Goal: Information Seeking & Learning: Learn about a topic

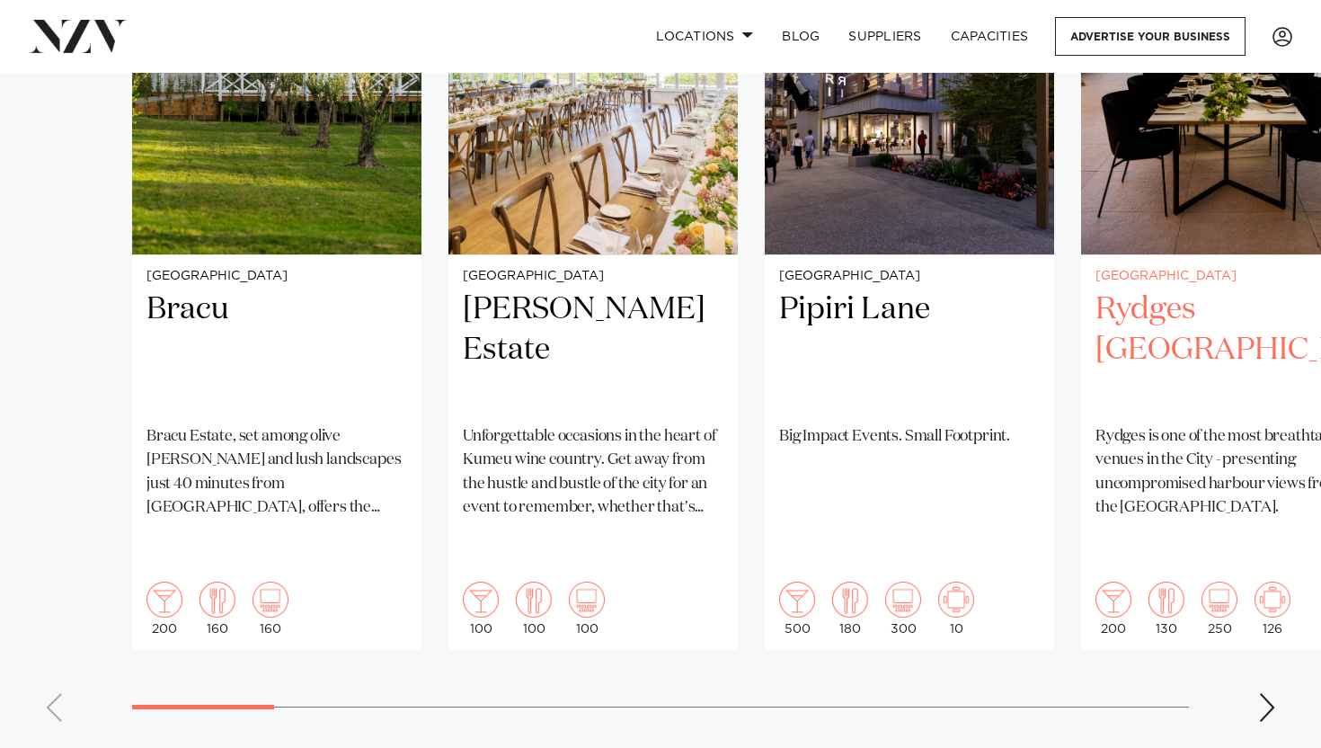
scroll to position [1457, 0]
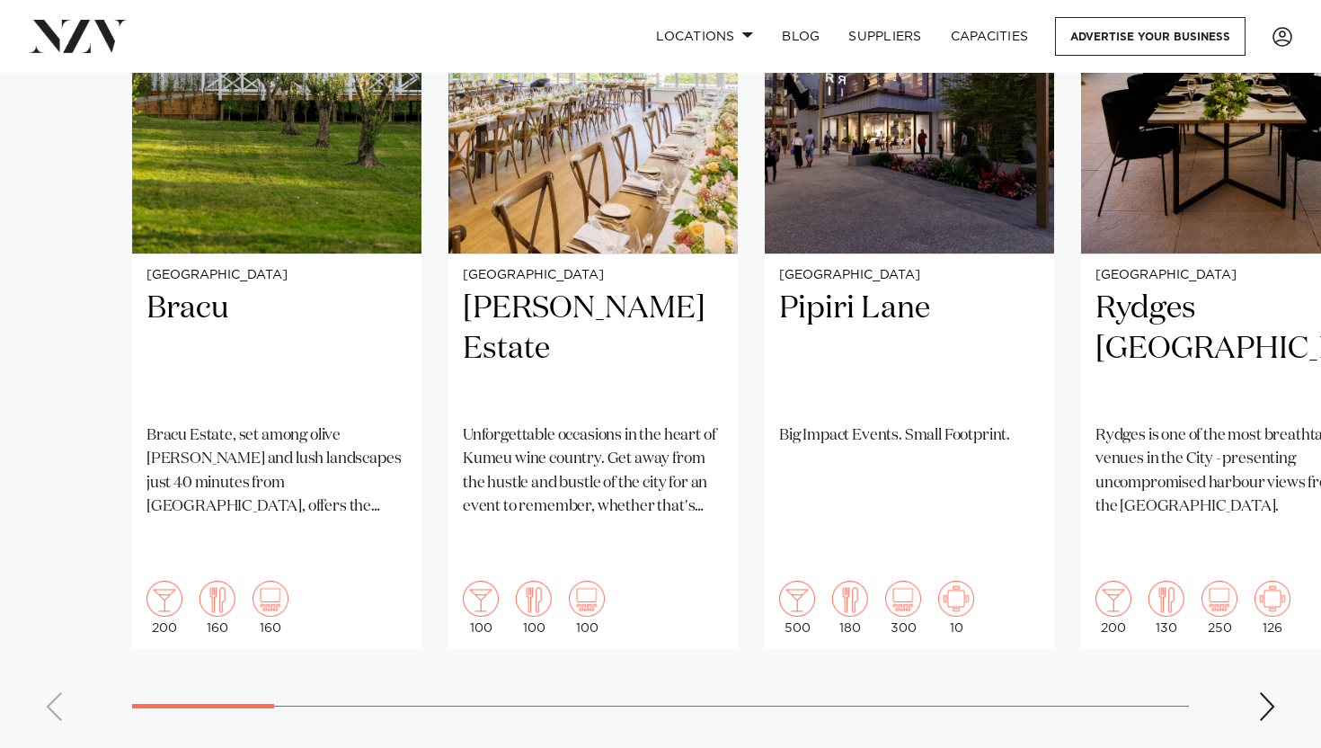
click at [1269, 692] on div "Next slide" at bounding box center [1268, 706] width 18 height 29
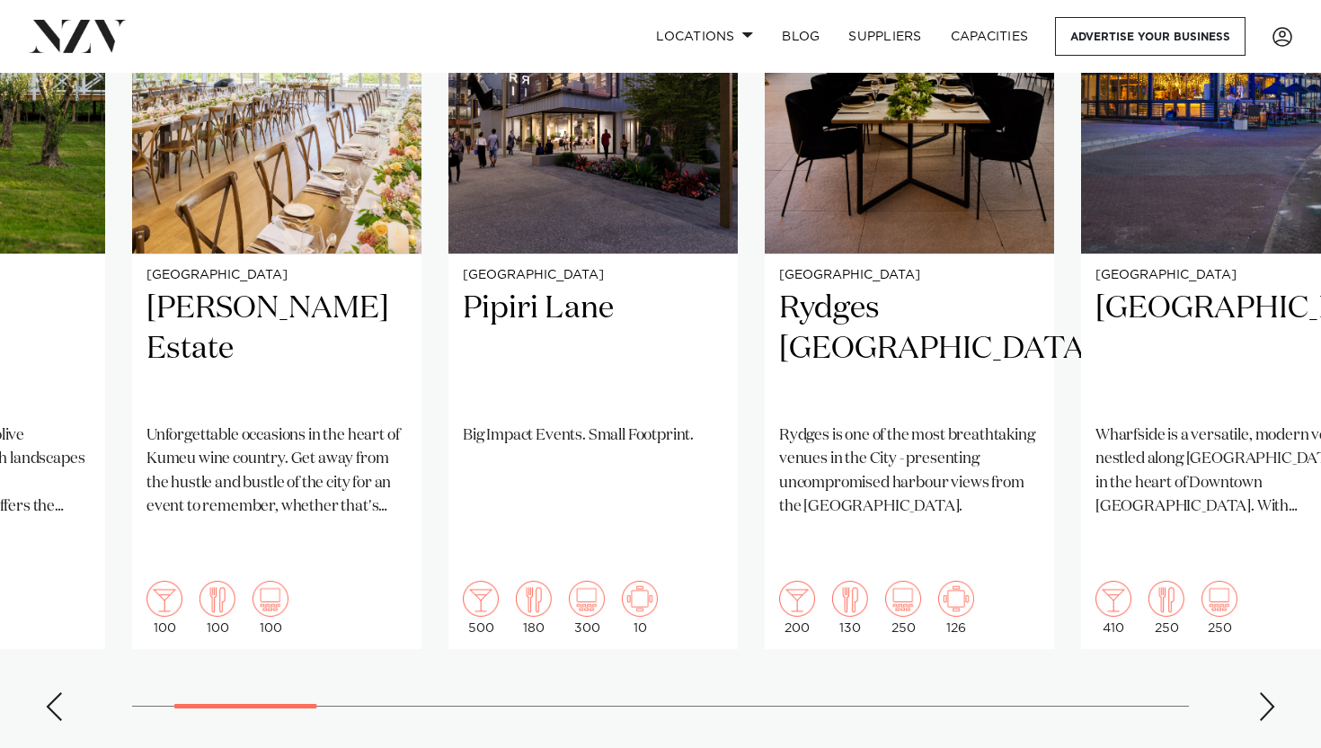
click at [1269, 692] on div "Next slide" at bounding box center [1268, 706] width 18 height 29
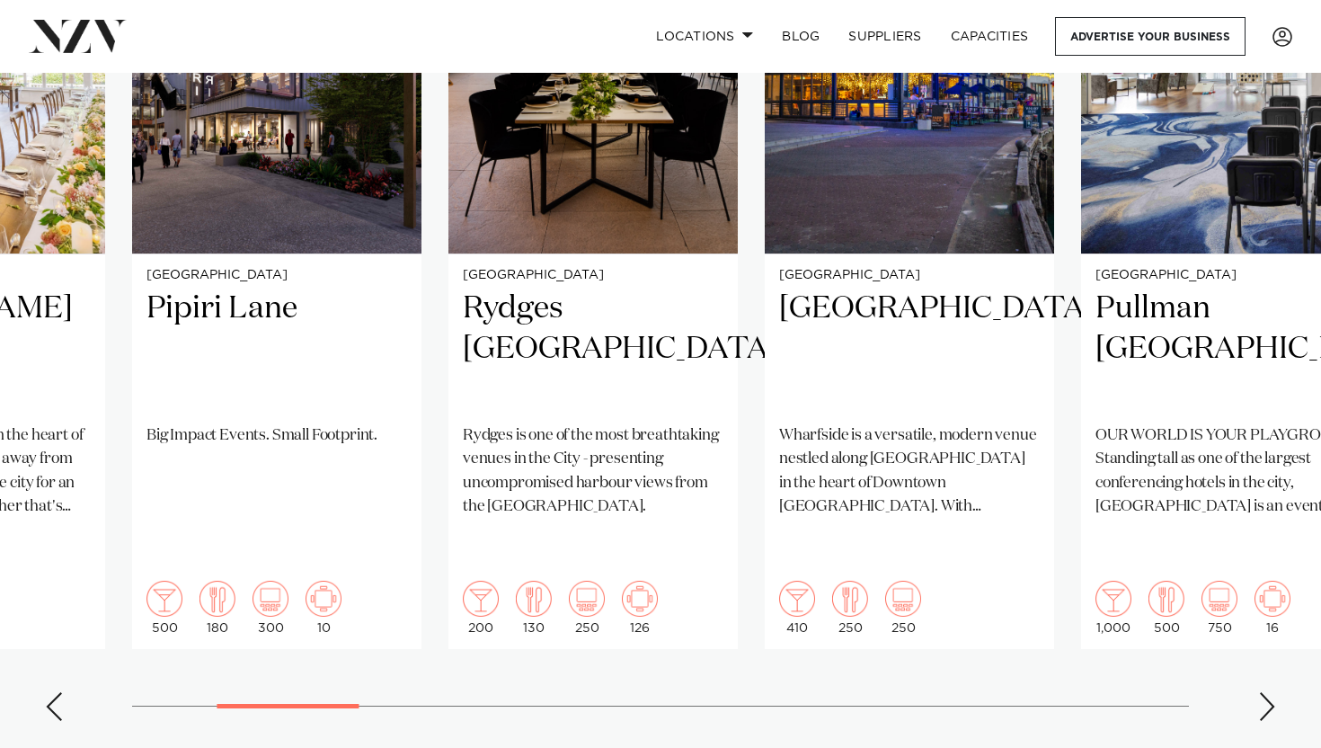
click at [1269, 692] on div "Next slide" at bounding box center [1268, 706] width 18 height 29
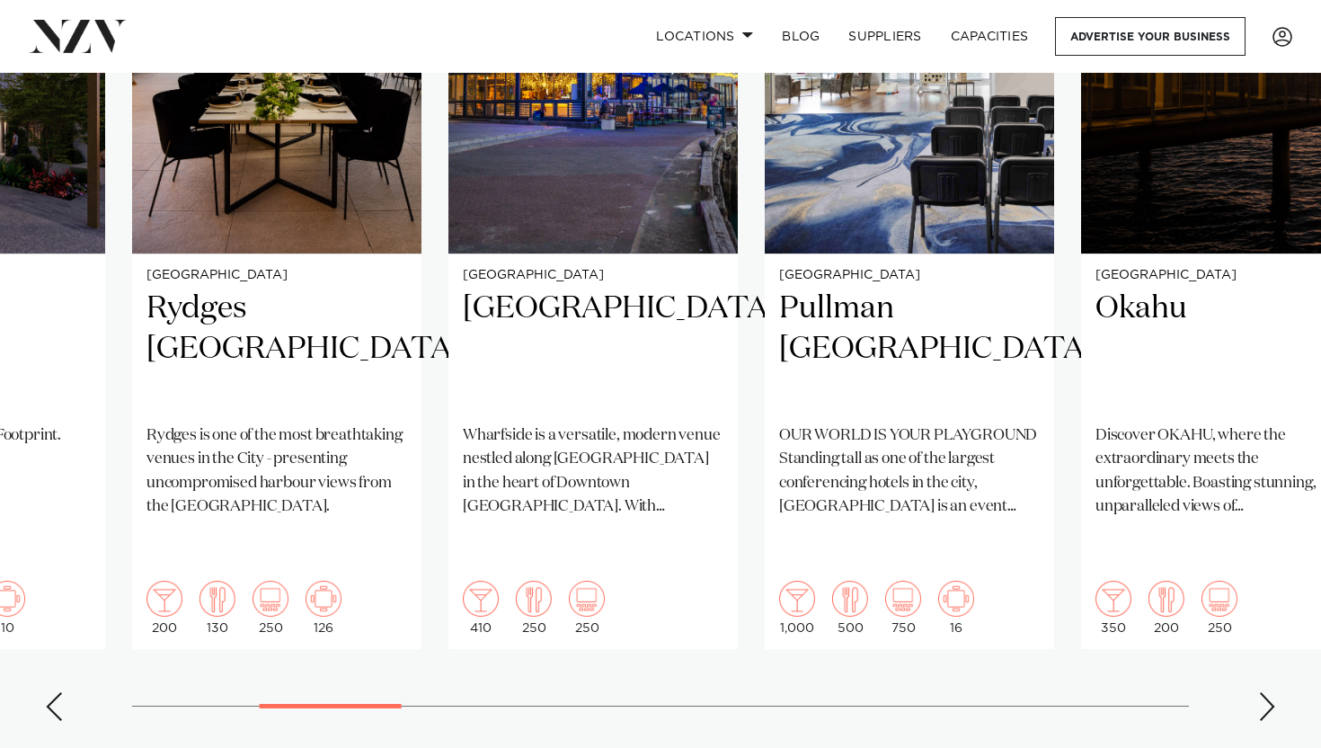
click at [1269, 692] on div "Next slide" at bounding box center [1268, 706] width 18 height 29
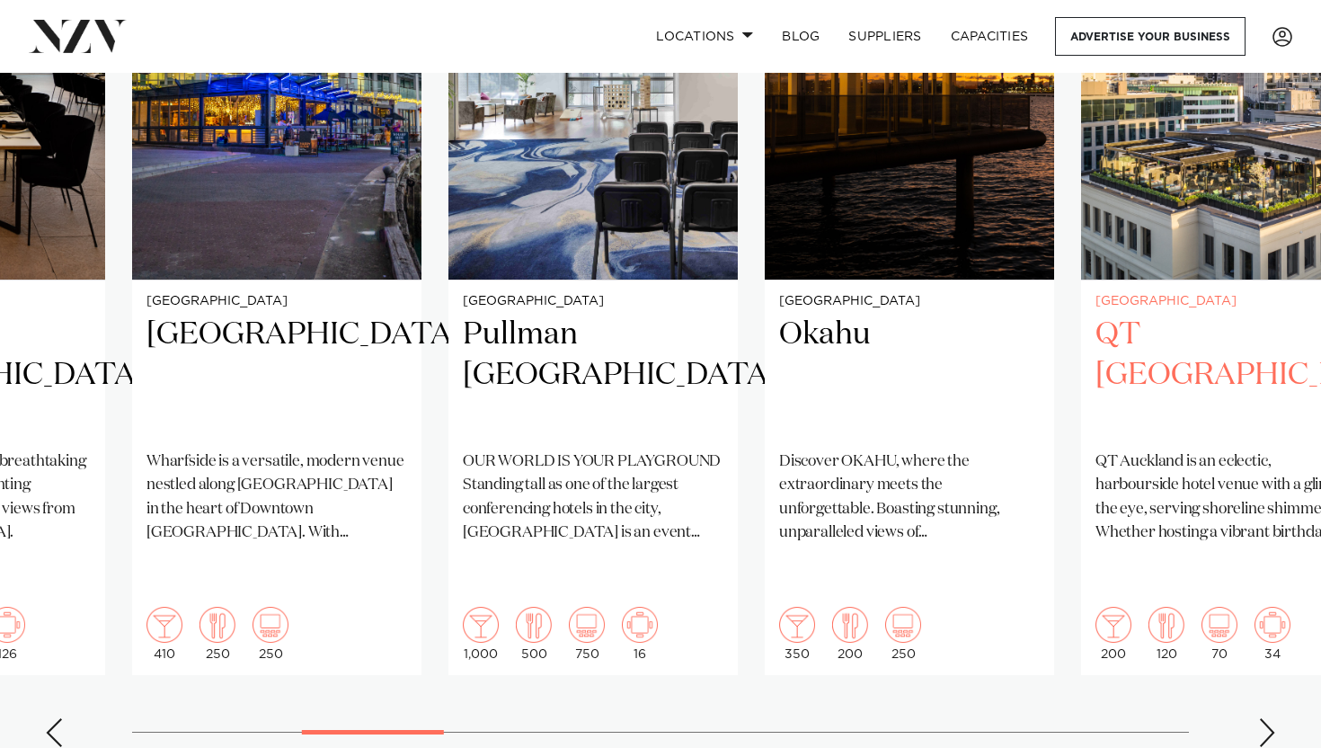
scroll to position [1441, 0]
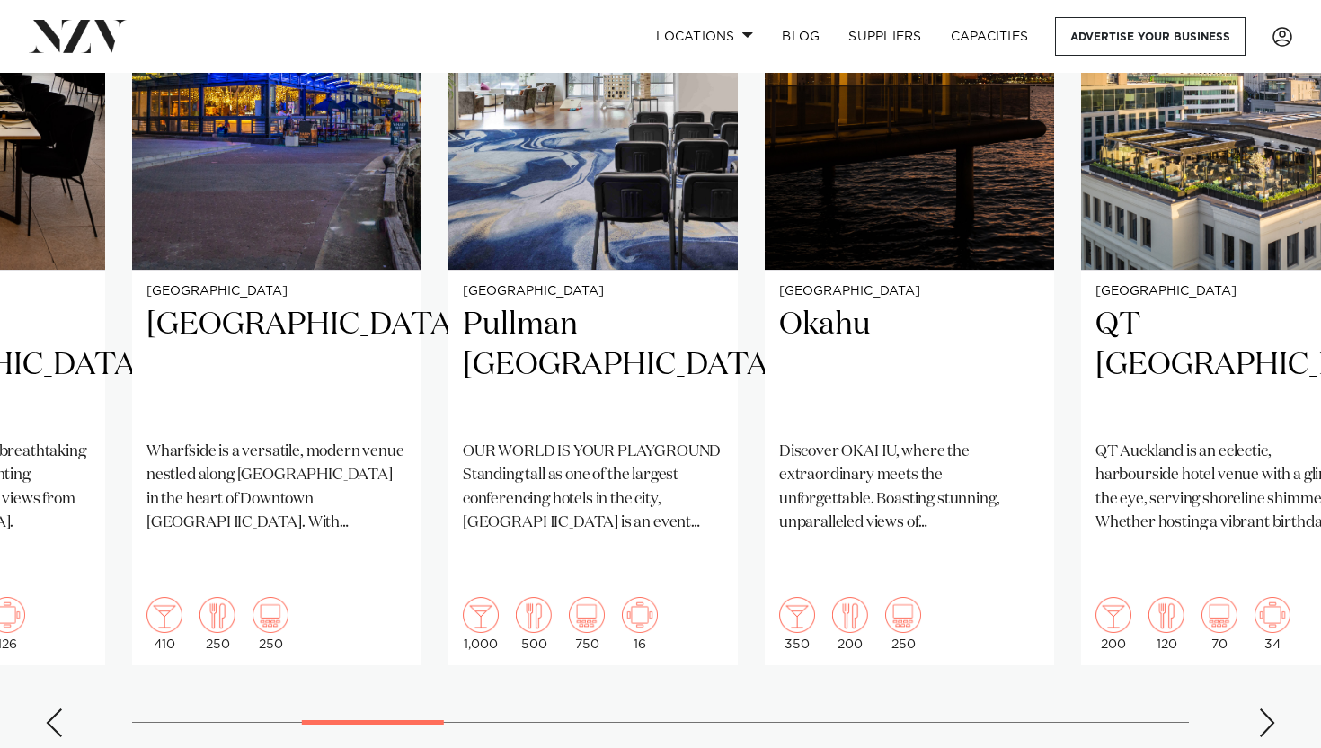
click at [1274, 708] on div "Next slide" at bounding box center [1268, 722] width 18 height 29
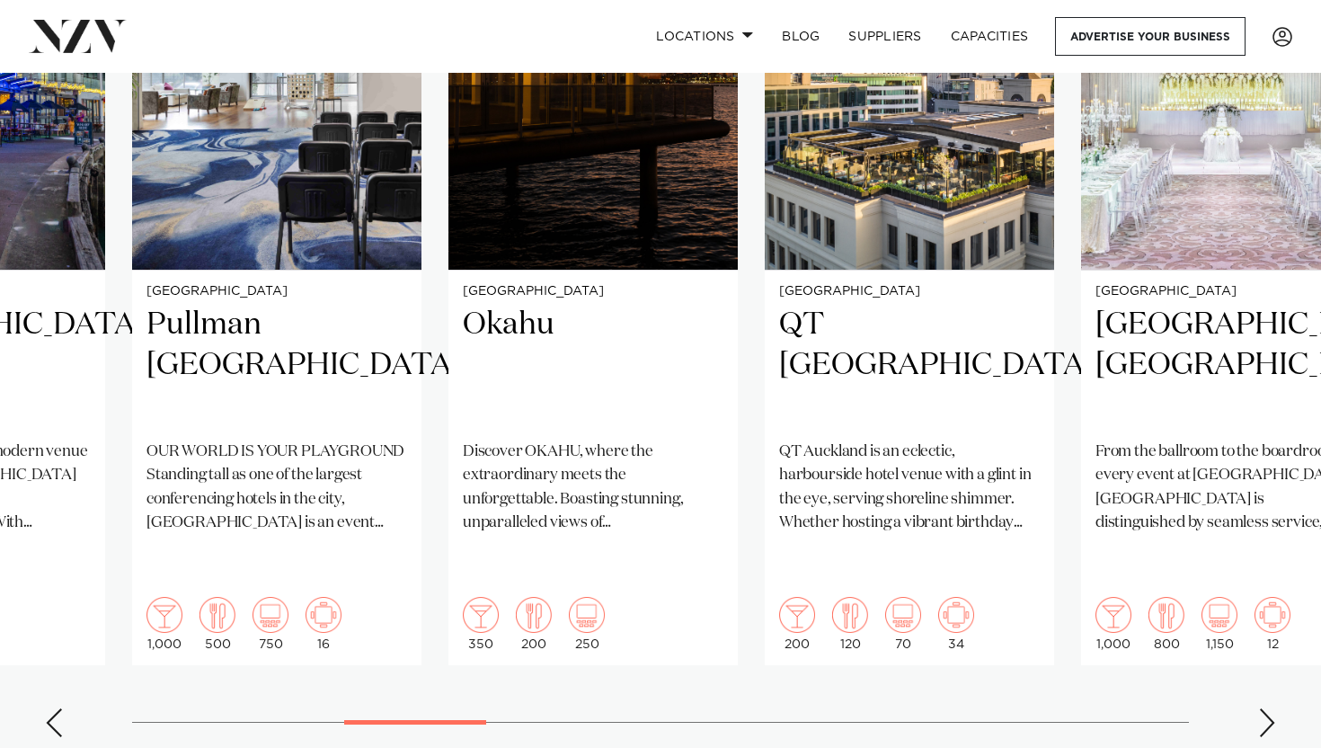
click at [1274, 708] on div "Next slide" at bounding box center [1268, 722] width 18 height 29
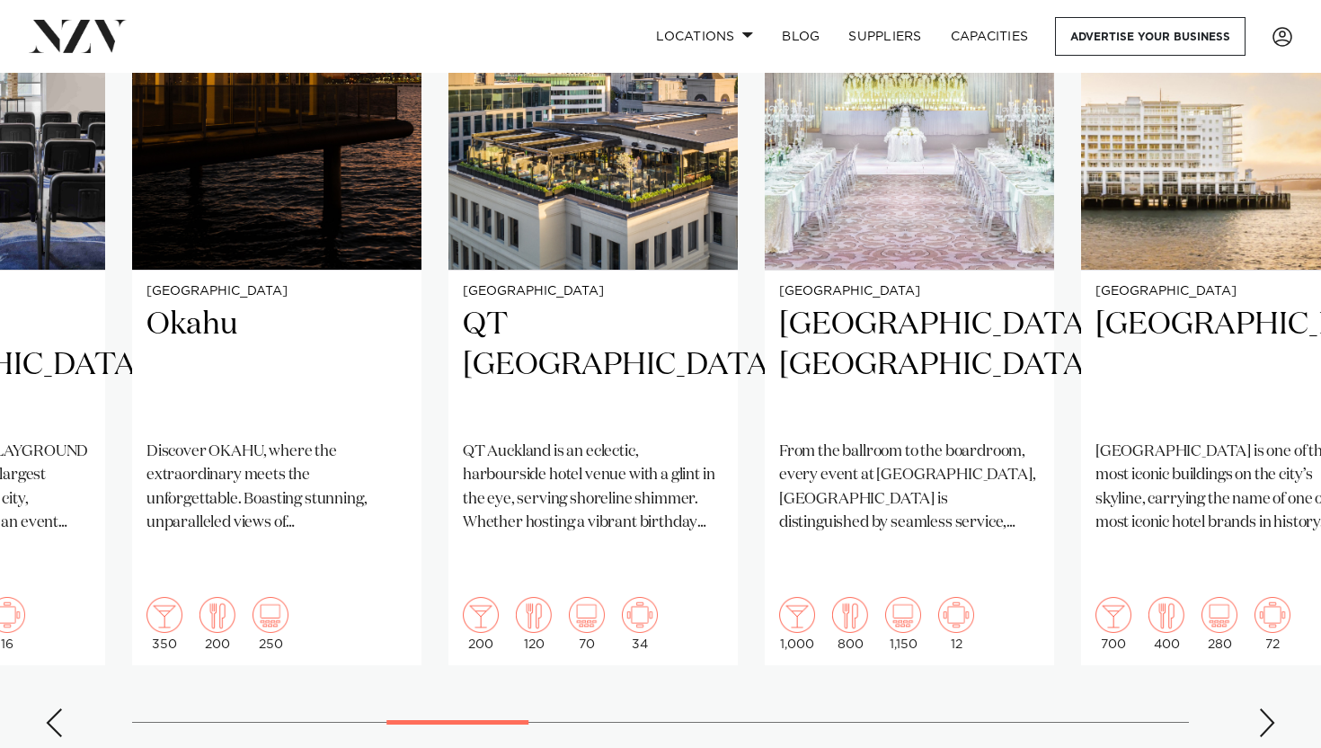
click at [1274, 708] on div "Next slide" at bounding box center [1268, 722] width 18 height 29
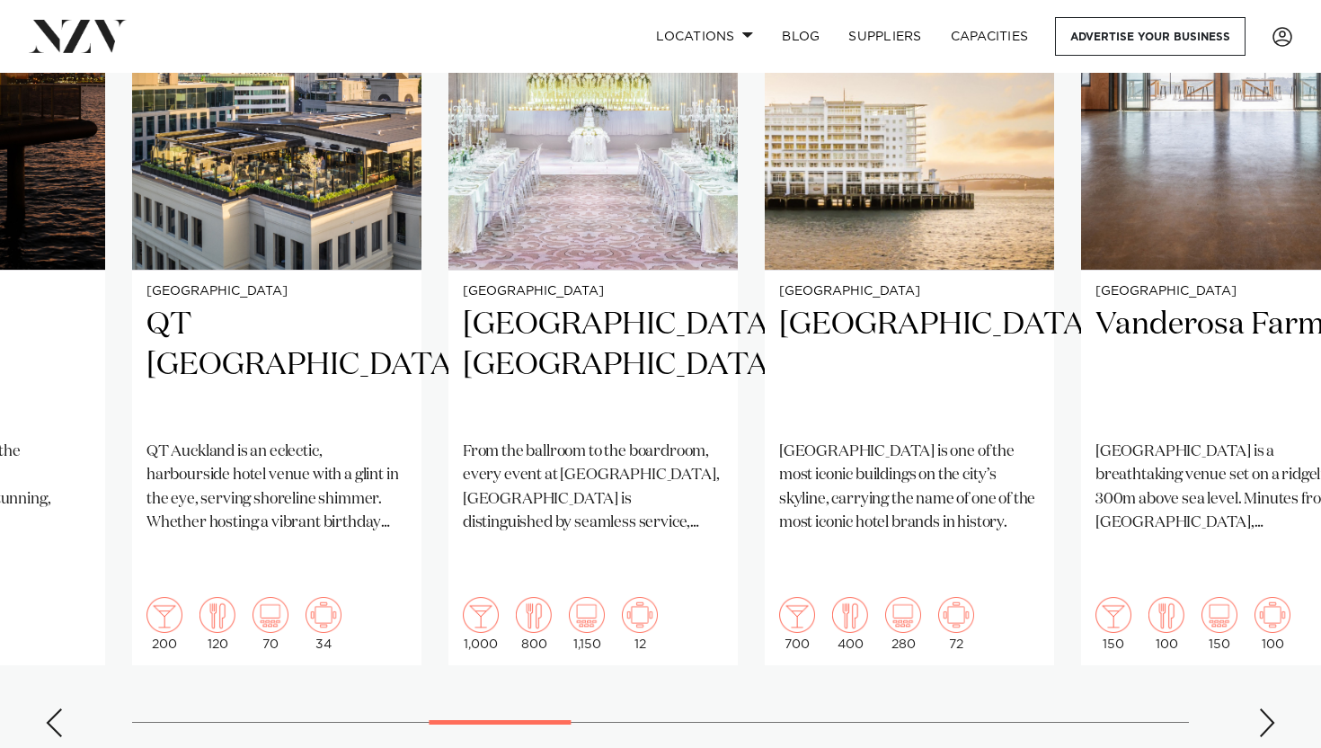
click at [1274, 708] on div "Next slide" at bounding box center [1268, 722] width 18 height 29
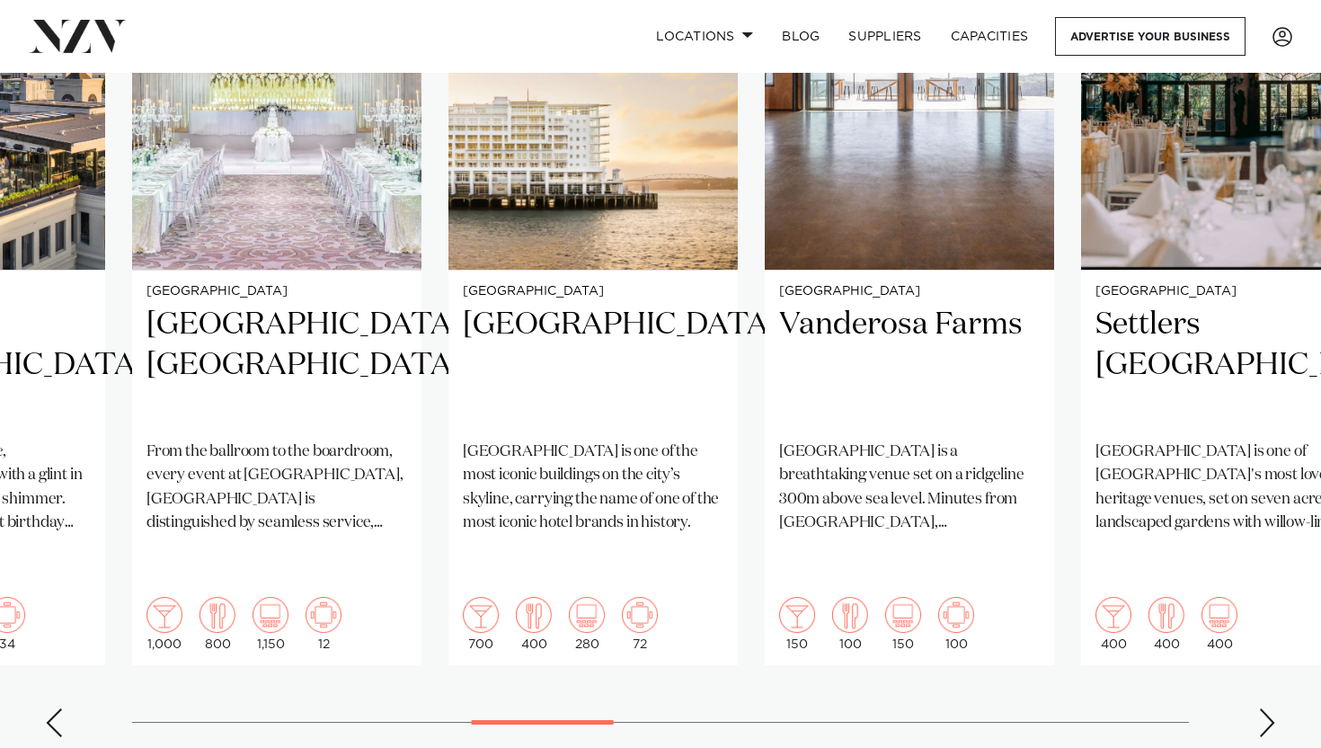
click at [1274, 708] on div "Next slide" at bounding box center [1268, 722] width 18 height 29
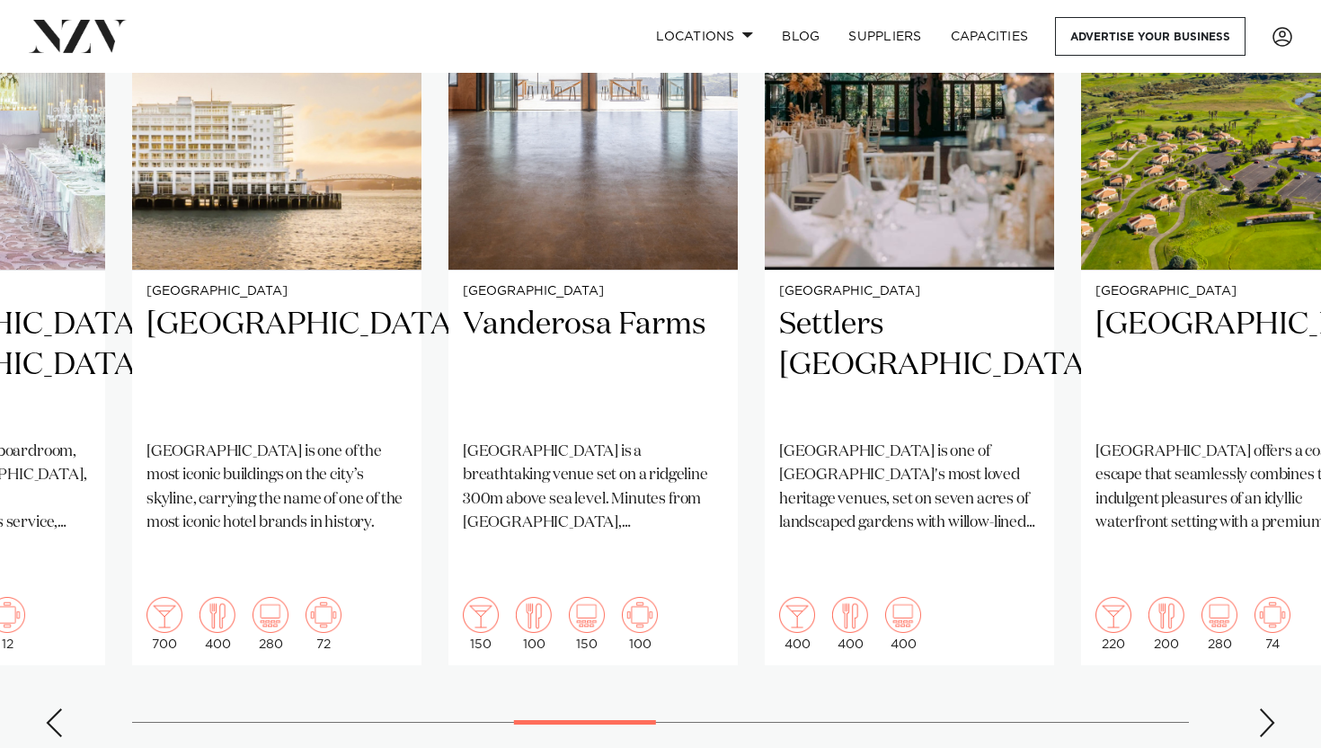
click at [1274, 708] on div "Next slide" at bounding box center [1268, 722] width 18 height 29
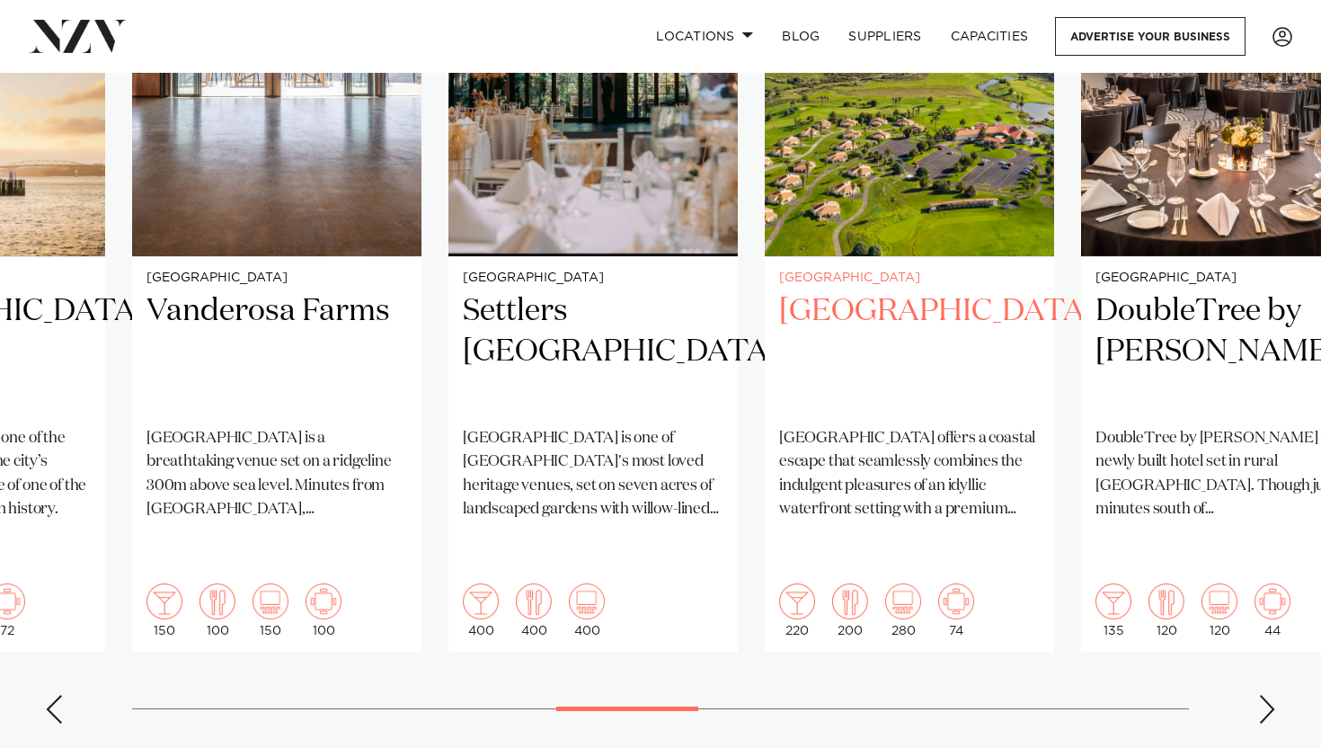
scroll to position [1456, 0]
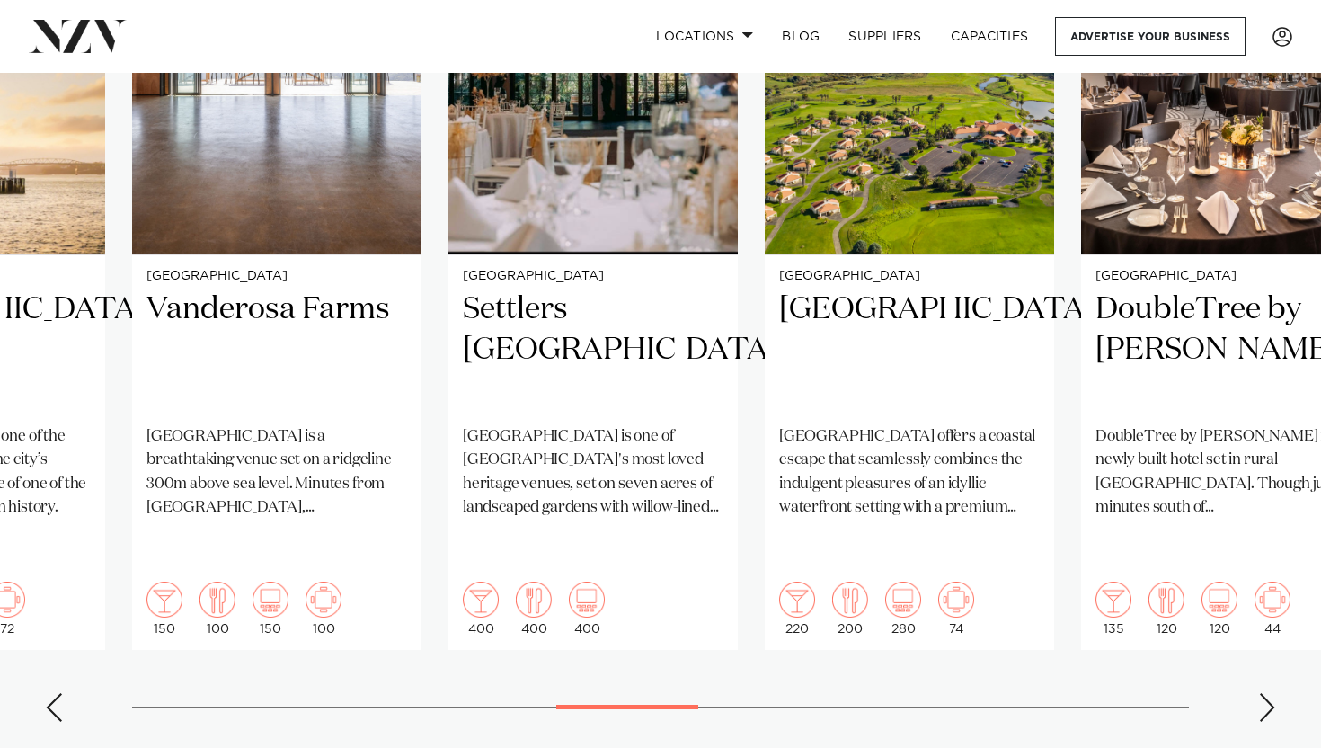
click at [1259, 693] on div "Next slide" at bounding box center [1268, 707] width 18 height 29
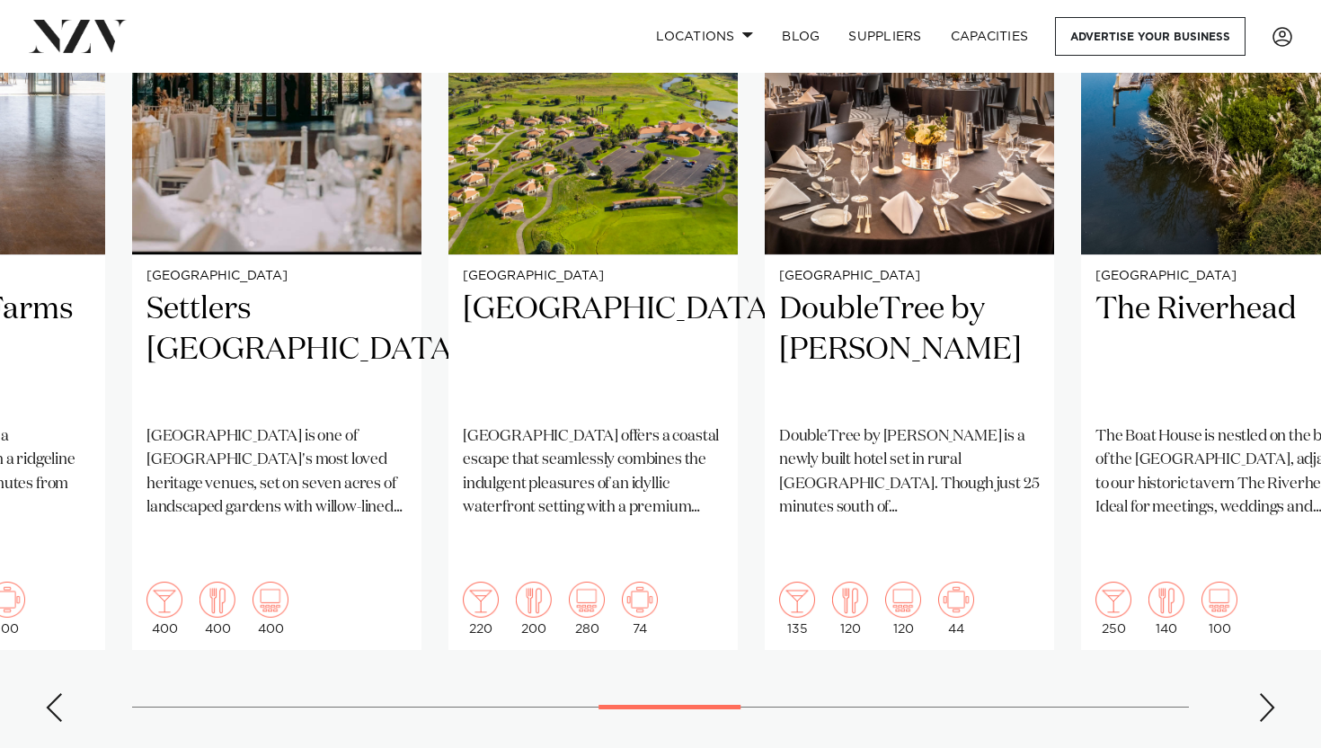
click at [1259, 693] on div "Next slide" at bounding box center [1268, 707] width 18 height 29
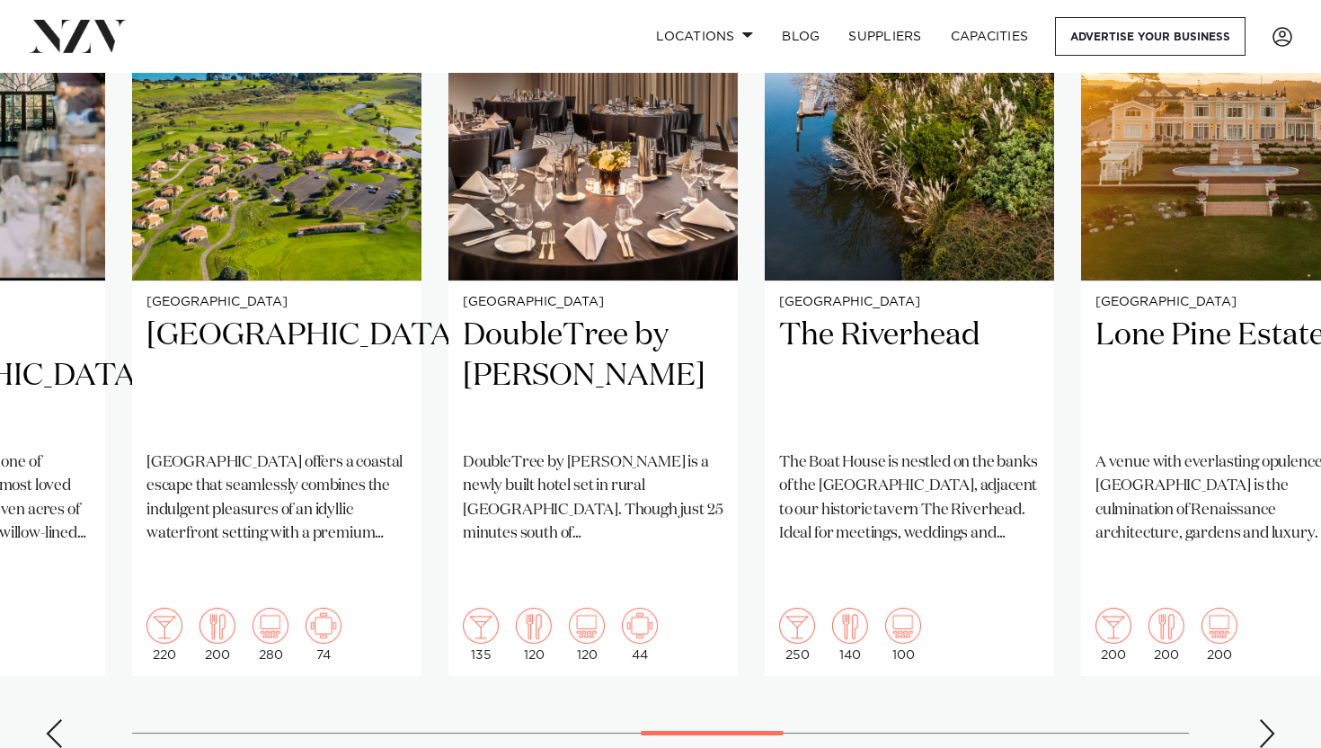
scroll to position [1432, 0]
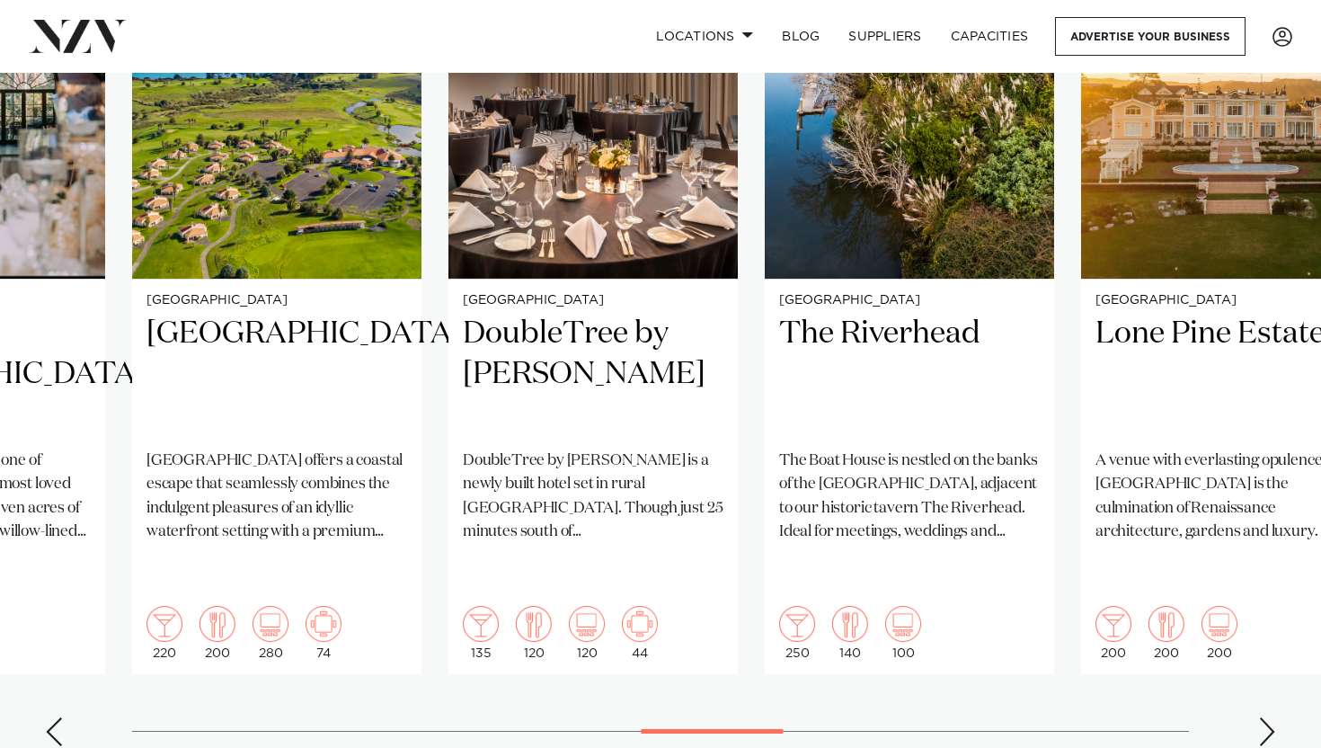
click at [1264, 717] on div "Next slide" at bounding box center [1268, 731] width 18 height 29
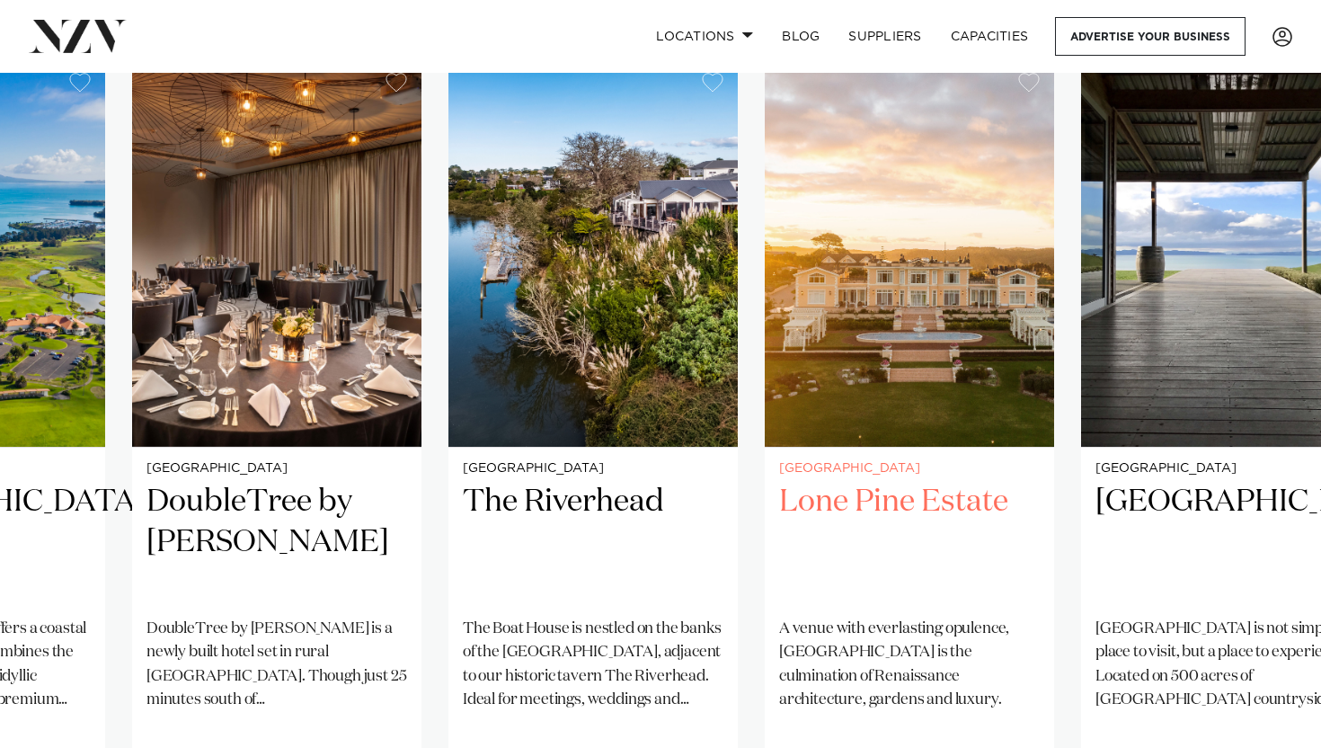
scroll to position [1263, 0]
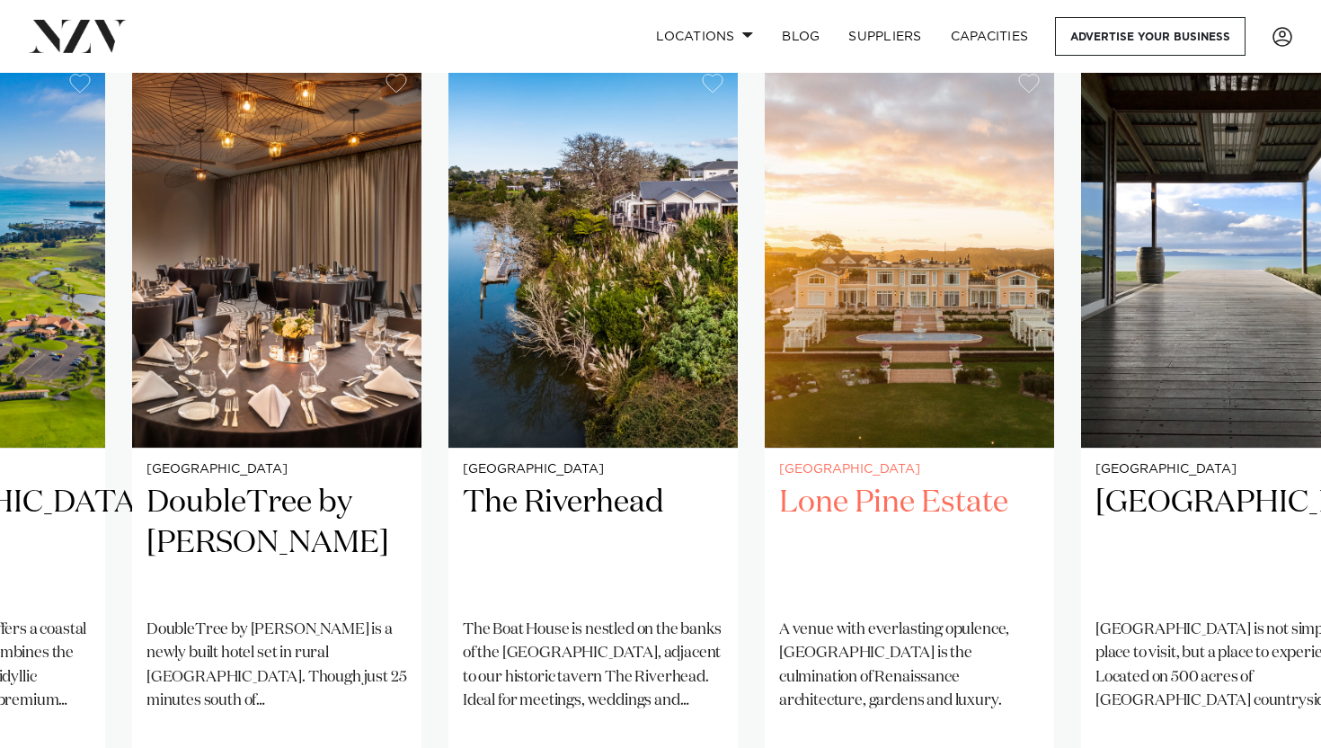
click at [921, 368] on img "16 / 25" at bounding box center [909, 253] width 289 height 388
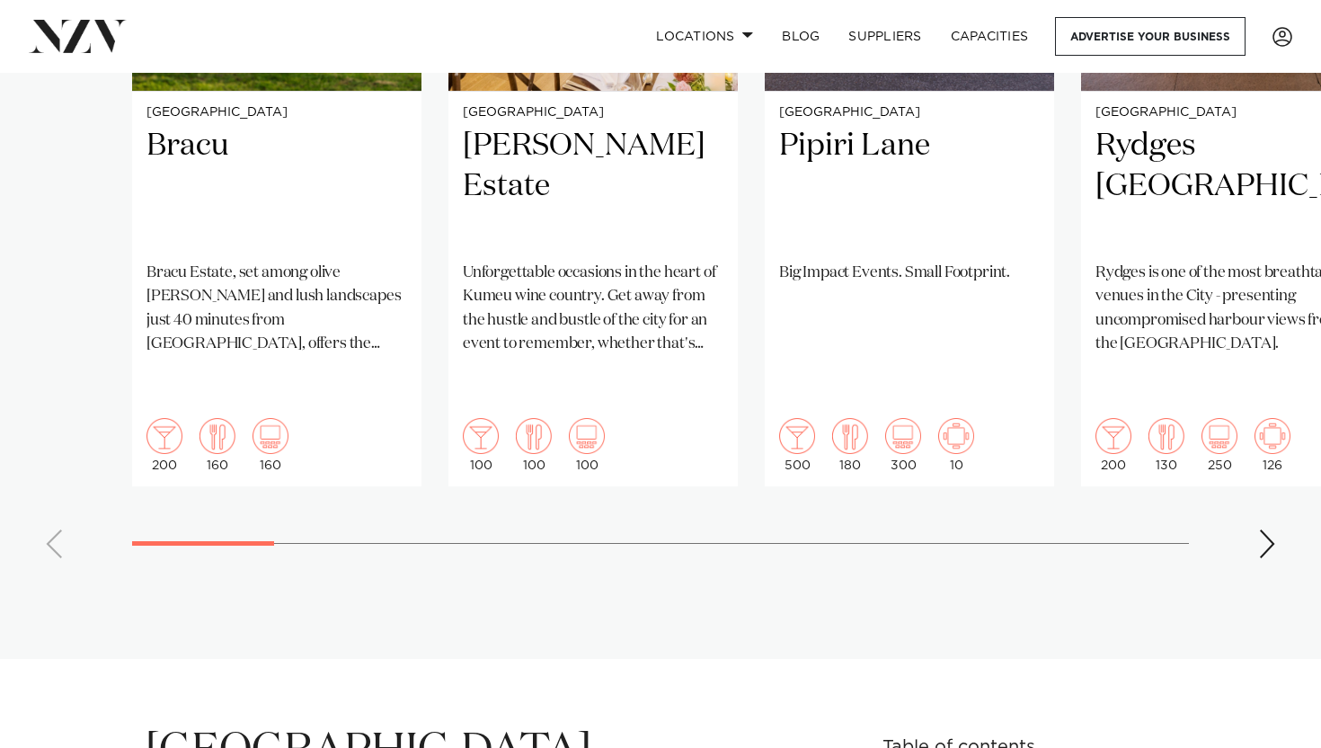
scroll to position [1557, 0]
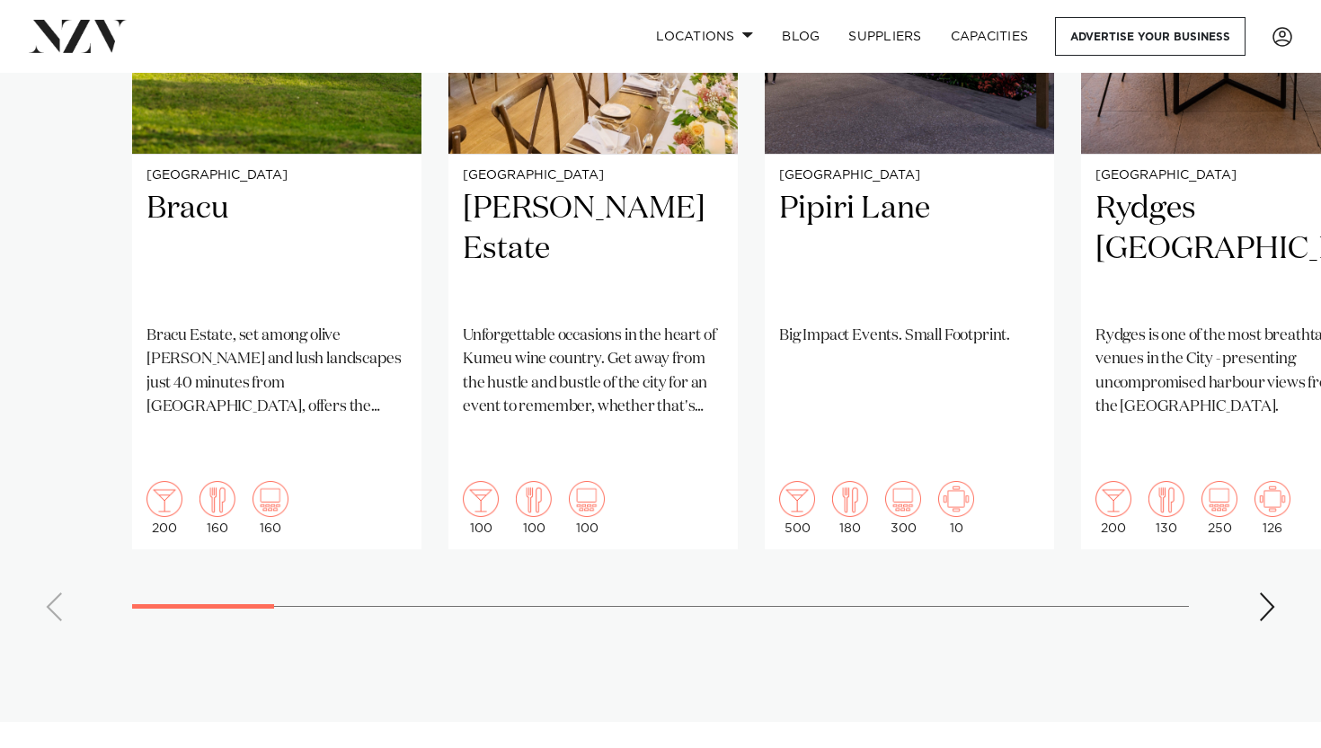
click at [1273, 592] on div "Next slide" at bounding box center [1268, 606] width 18 height 29
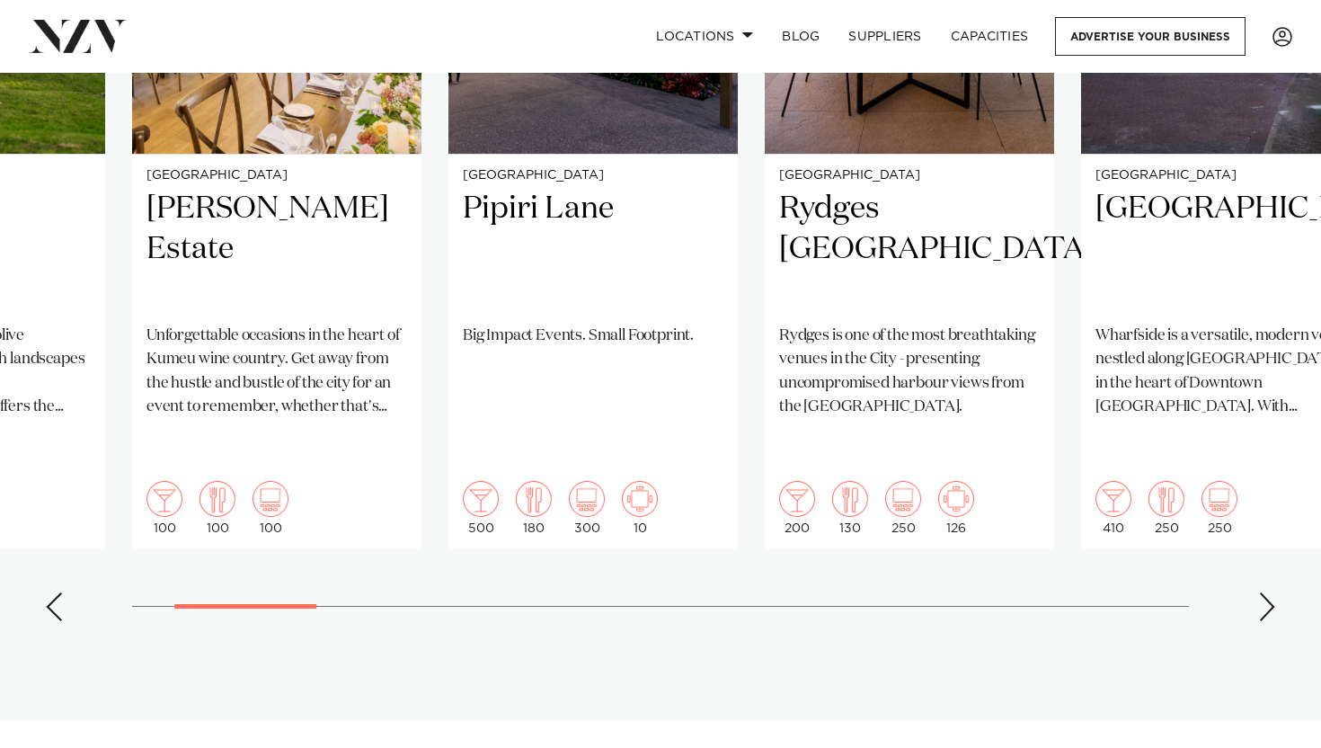
click at [1273, 592] on div "Next slide" at bounding box center [1268, 606] width 18 height 29
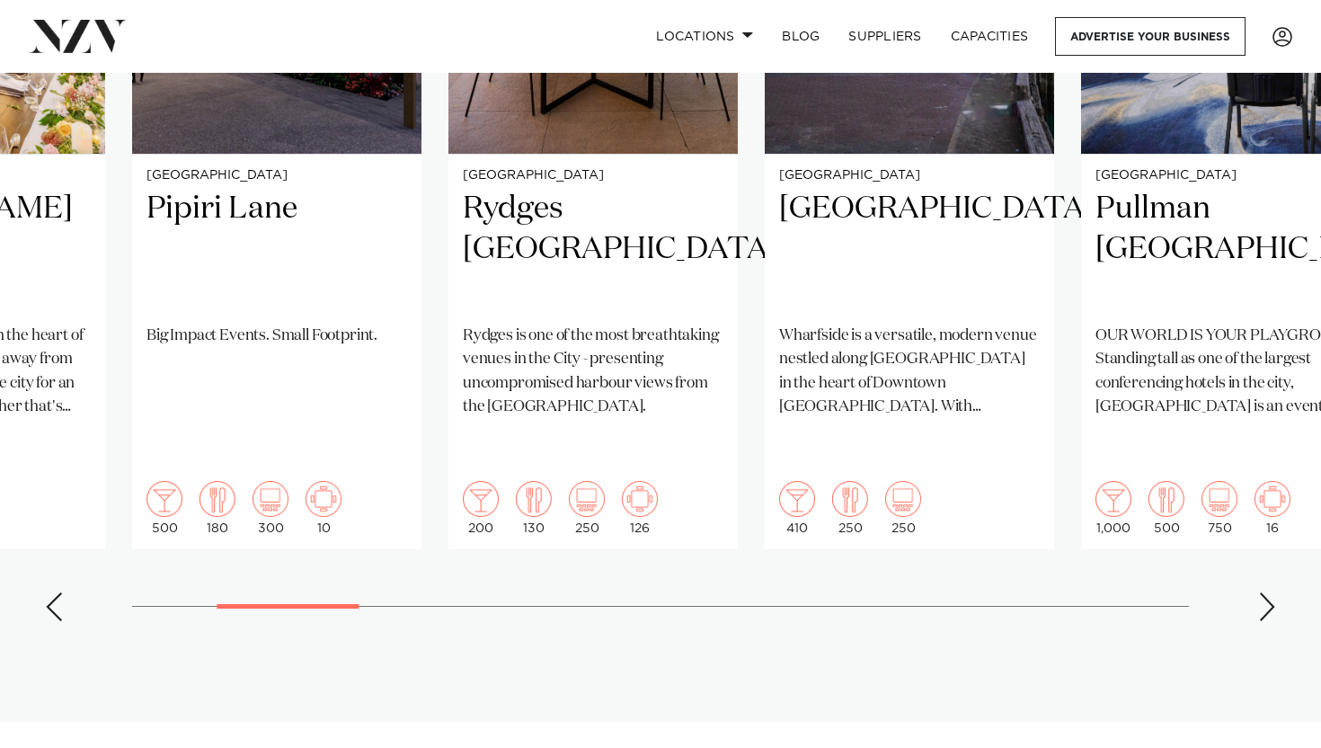
click at [1273, 592] on div "Next slide" at bounding box center [1268, 606] width 18 height 29
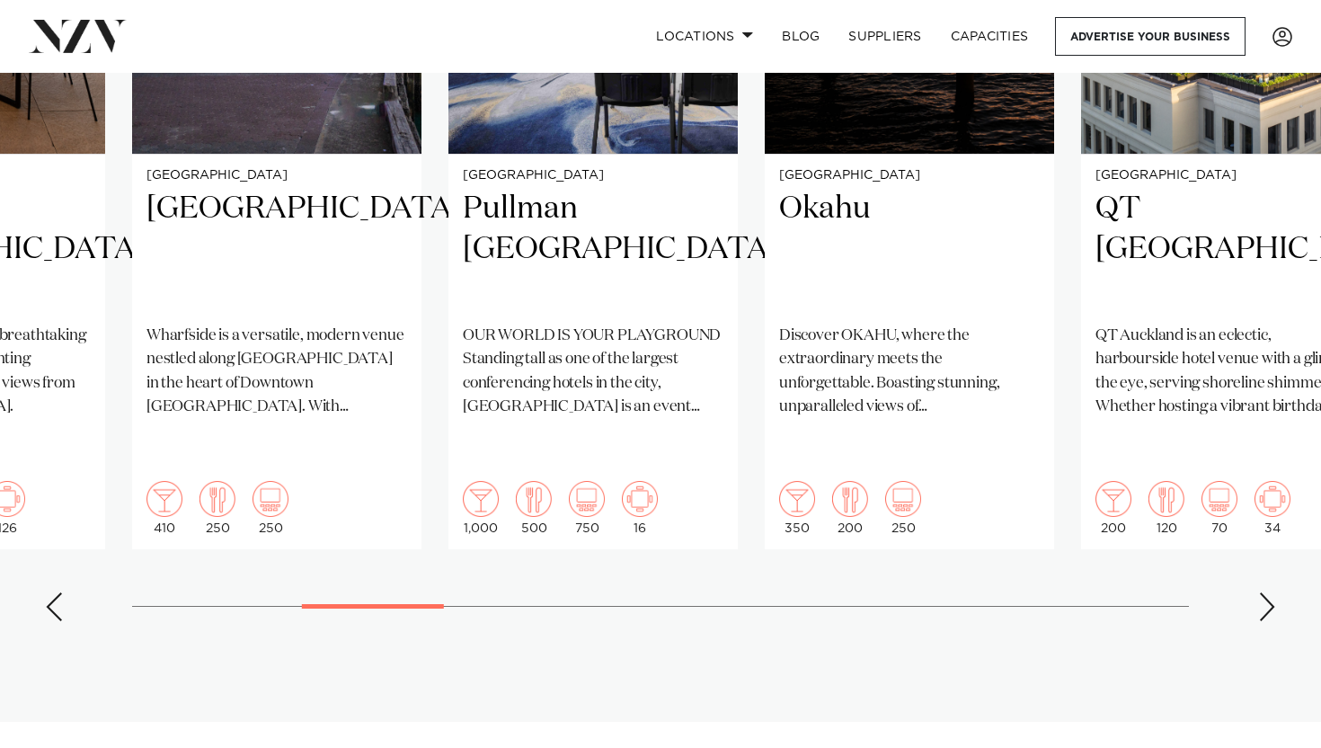
click at [1273, 592] on div "Next slide" at bounding box center [1268, 606] width 18 height 29
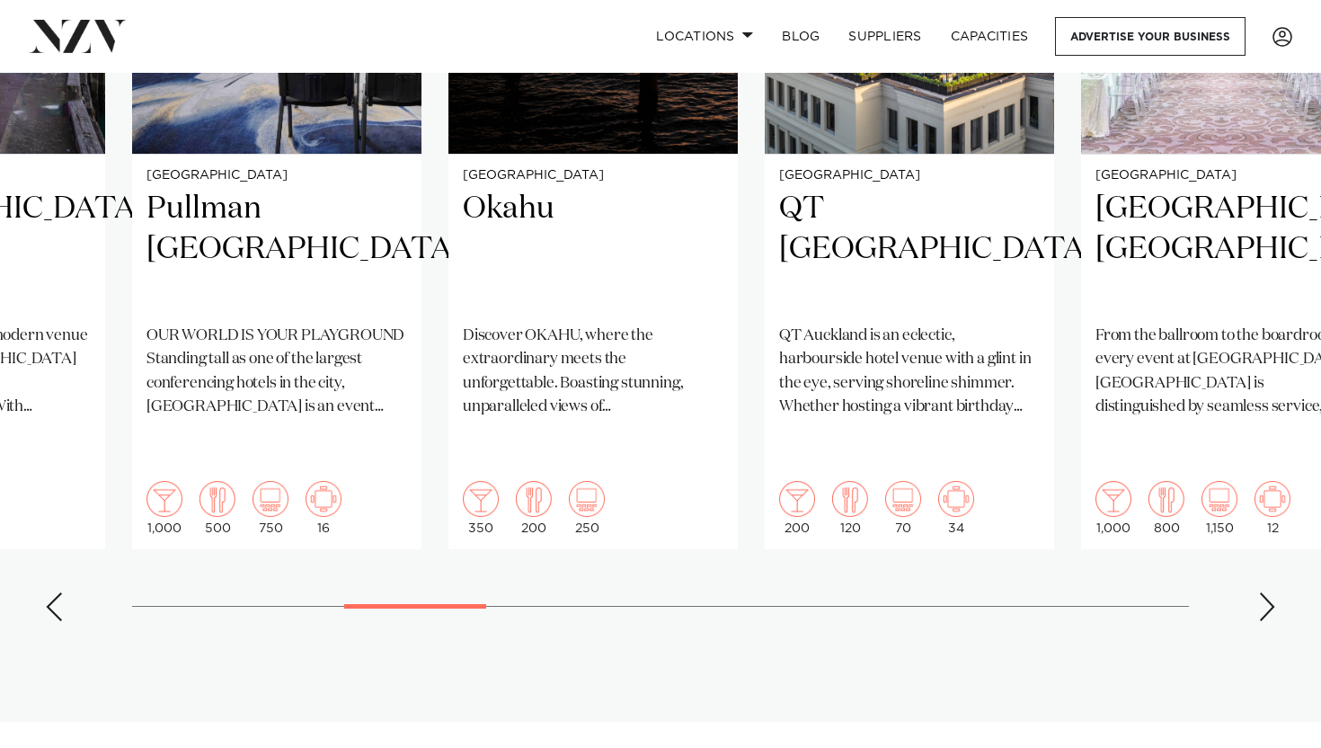
click at [1273, 592] on div "Next slide" at bounding box center [1268, 606] width 18 height 29
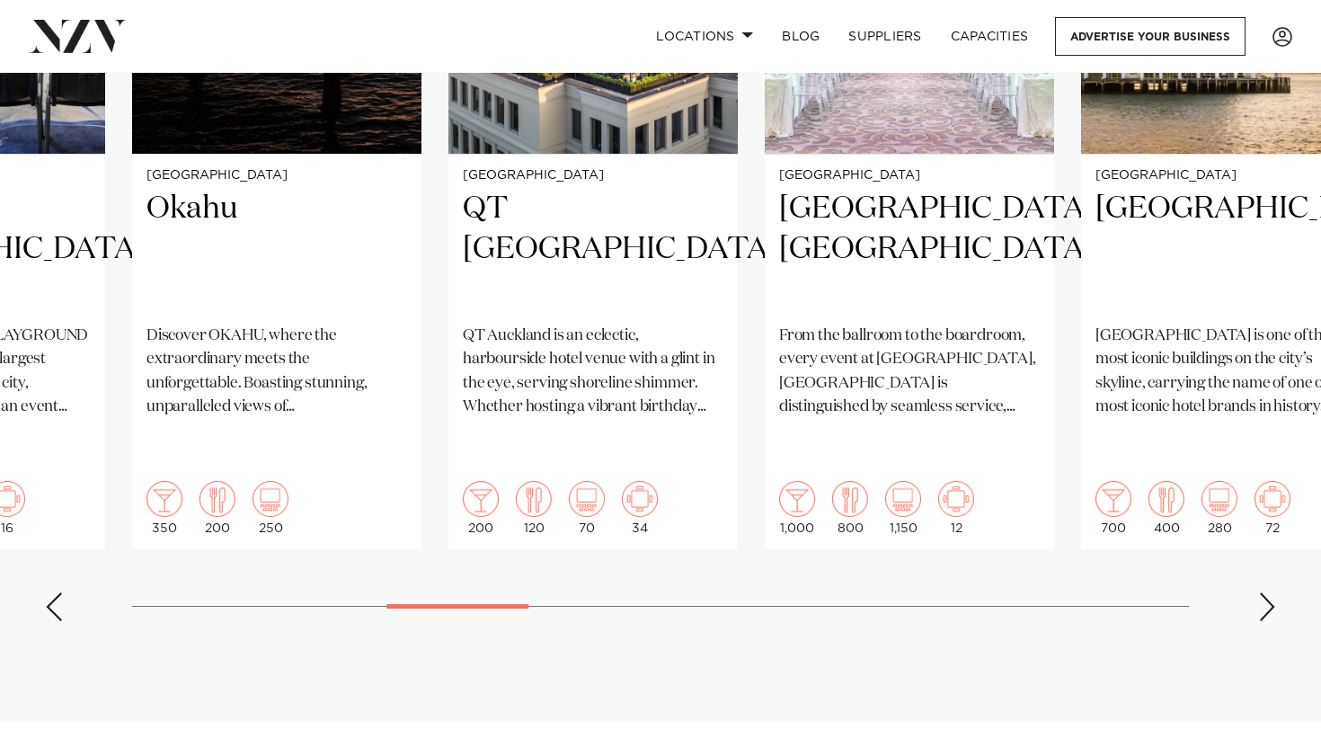
click at [1273, 592] on div "Next slide" at bounding box center [1268, 606] width 18 height 29
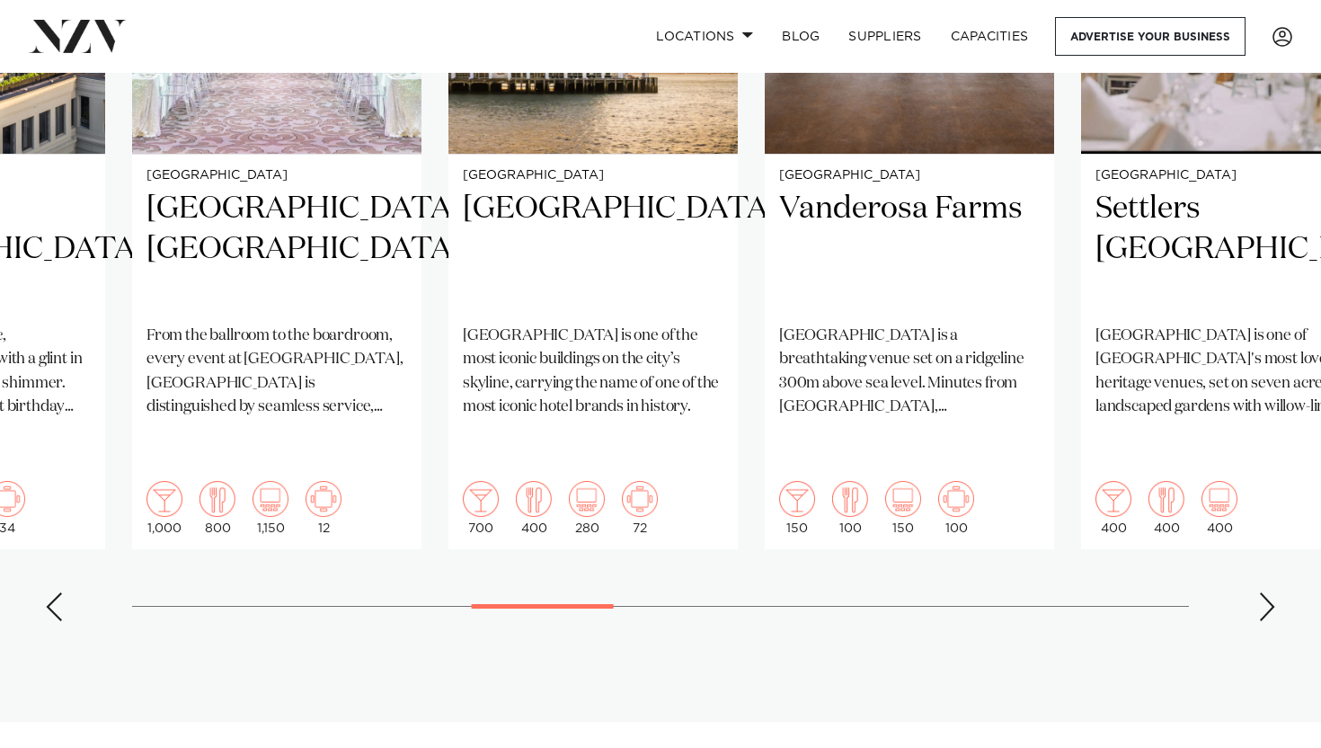
click at [1273, 592] on div "Next slide" at bounding box center [1268, 606] width 18 height 29
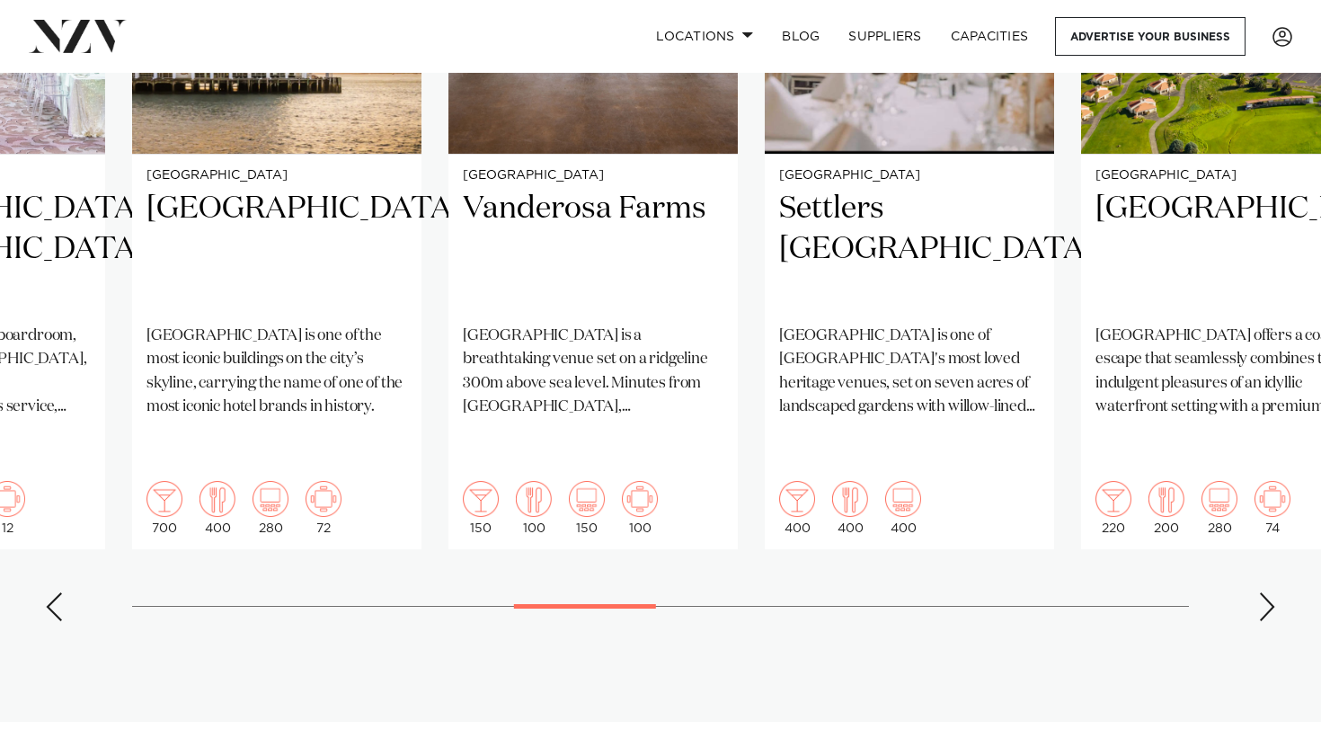
click at [1273, 592] on div "Next slide" at bounding box center [1268, 606] width 18 height 29
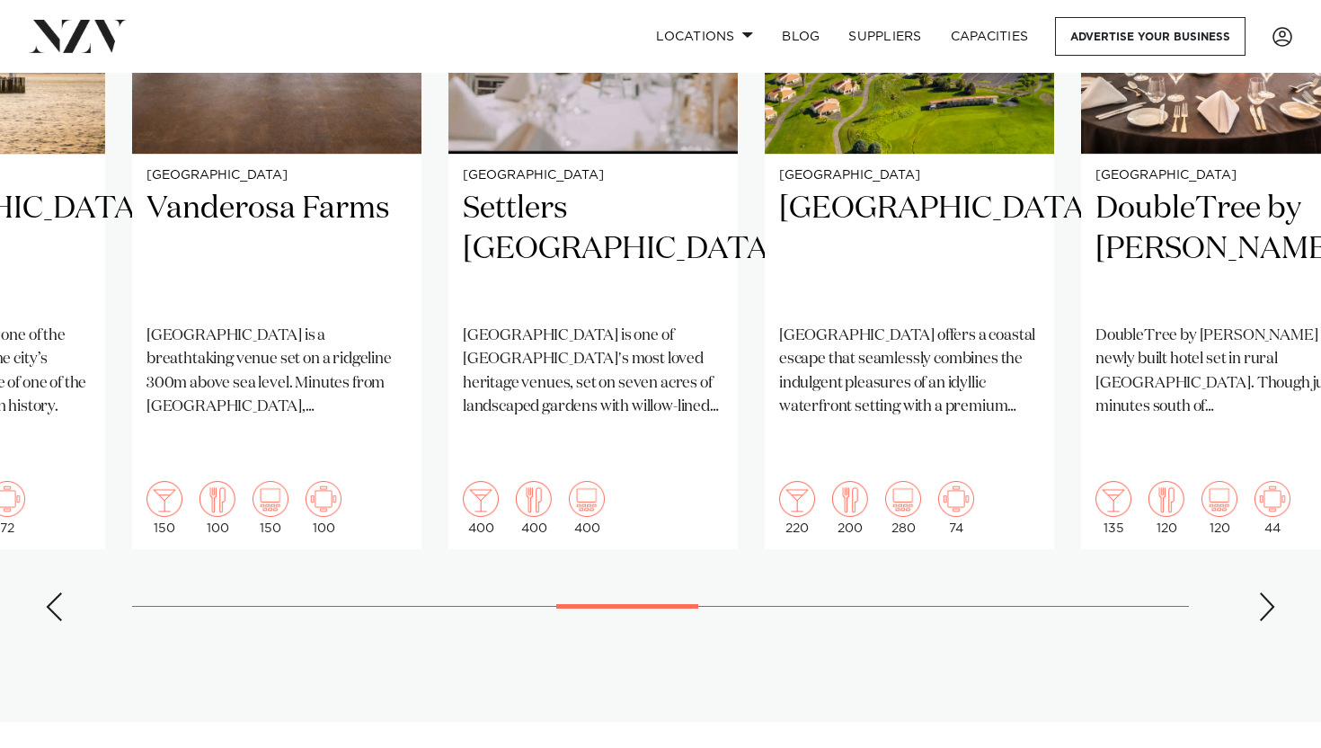
click at [1273, 592] on div "Next slide" at bounding box center [1268, 606] width 18 height 29
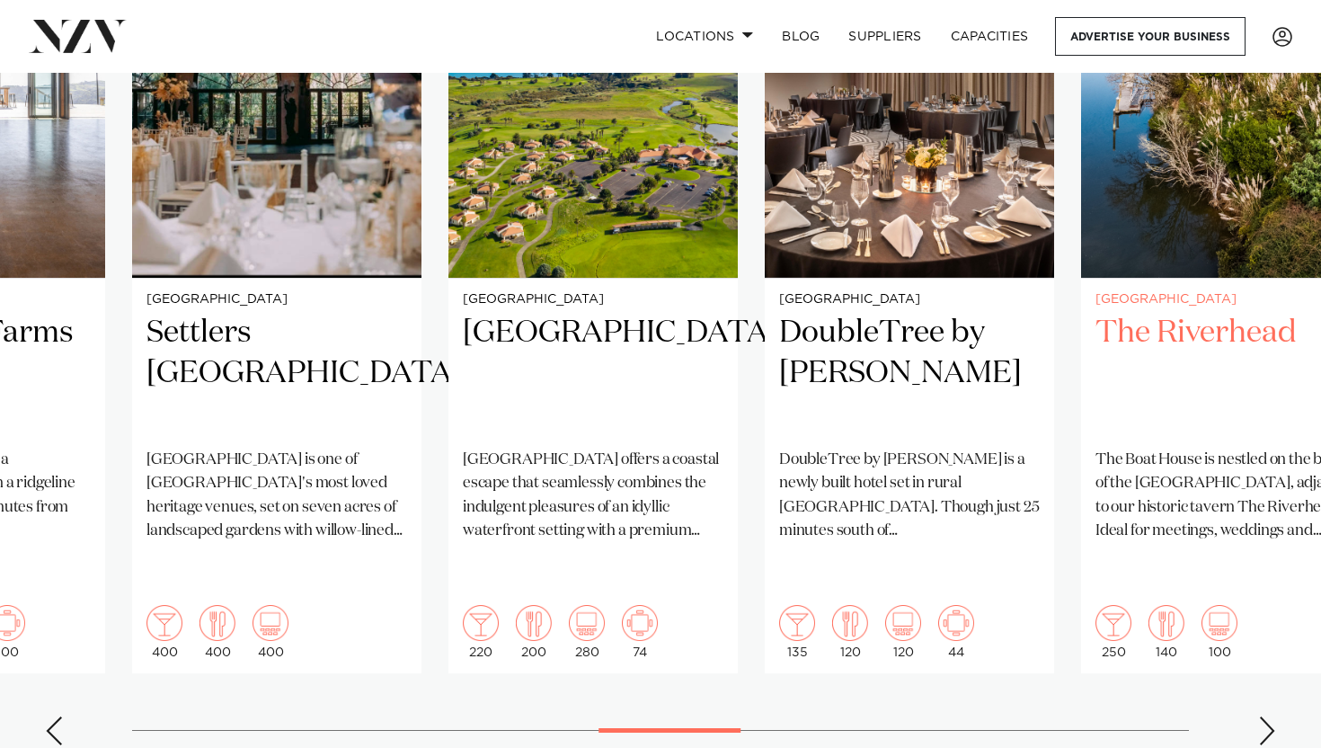
scroll to position [1425, 0]
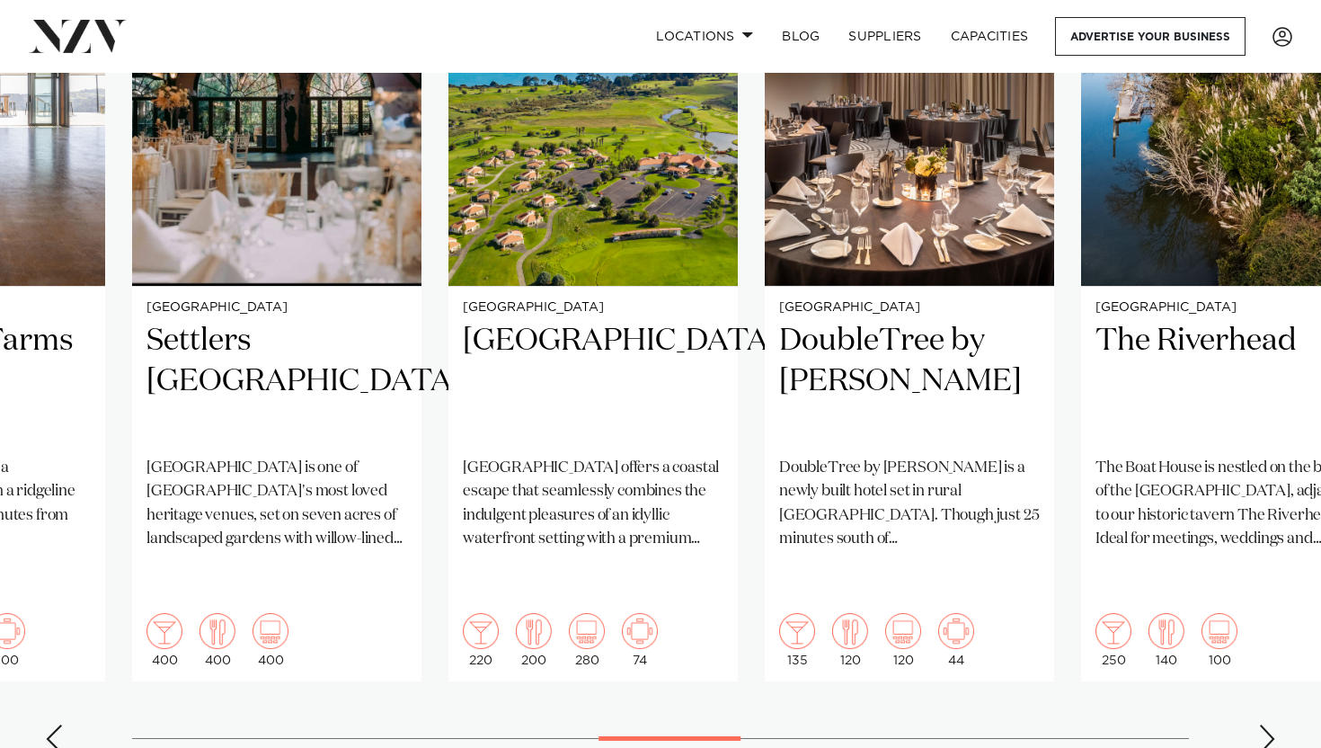
click at [1270, 725] on div "Next slide" at bounding box center [1268, 739] width 18 height 29
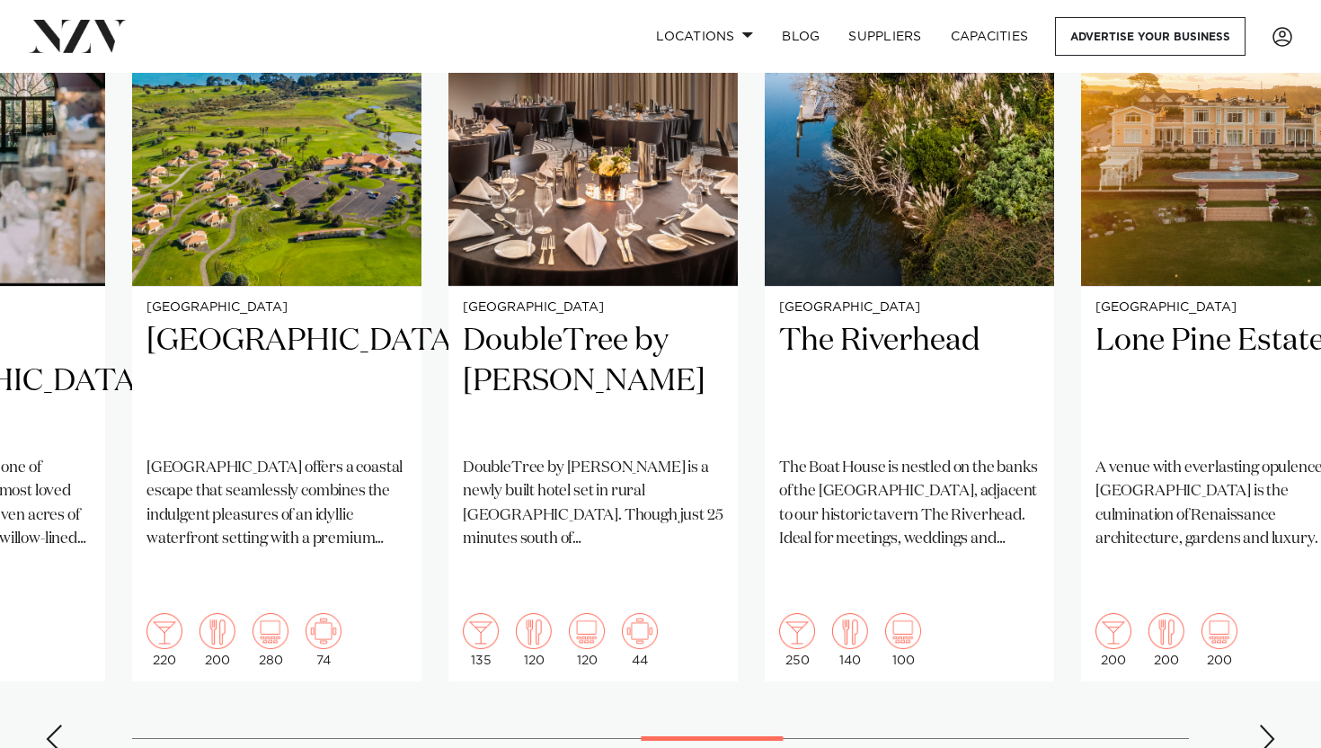
click at [1270, 725] on div "Next slide" at bounding box center [1268, 739] width 18 height 29
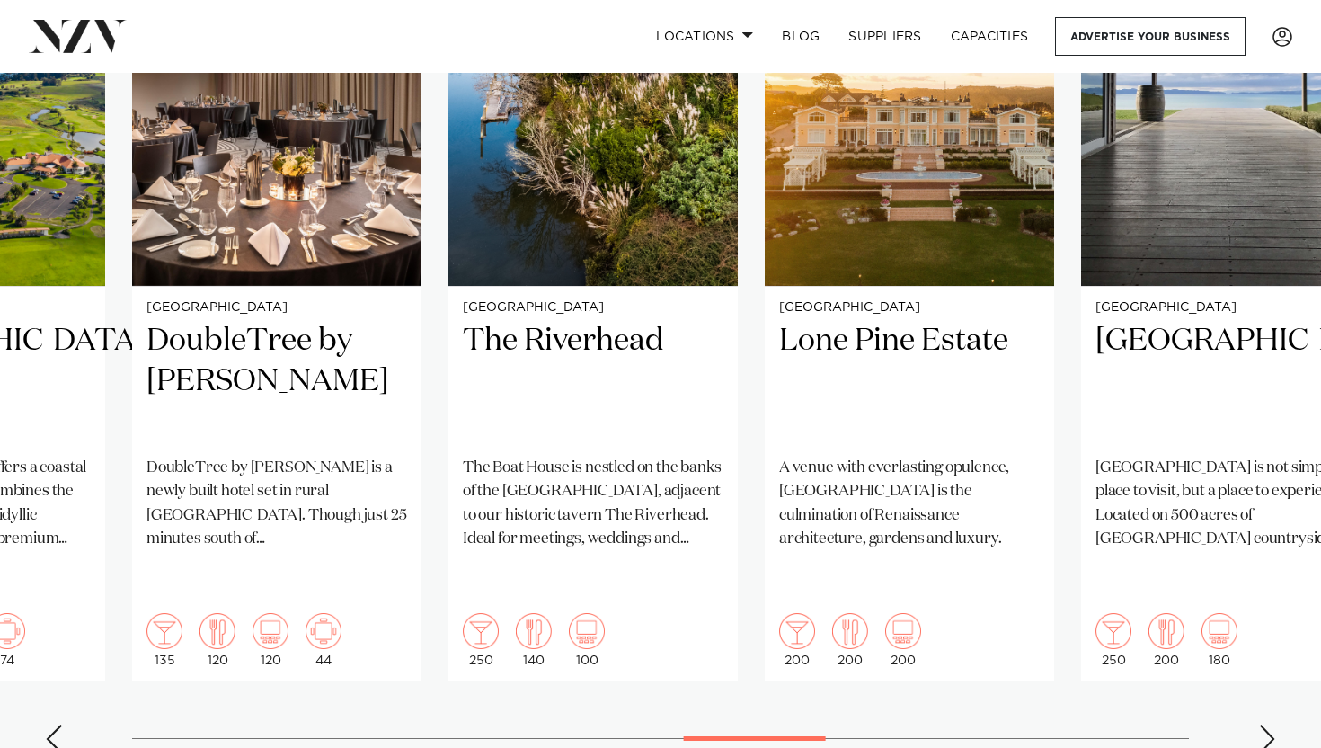
click at [1270, 725] on div "Next slide" at bounding box center [1268, 739] width 18 height 29
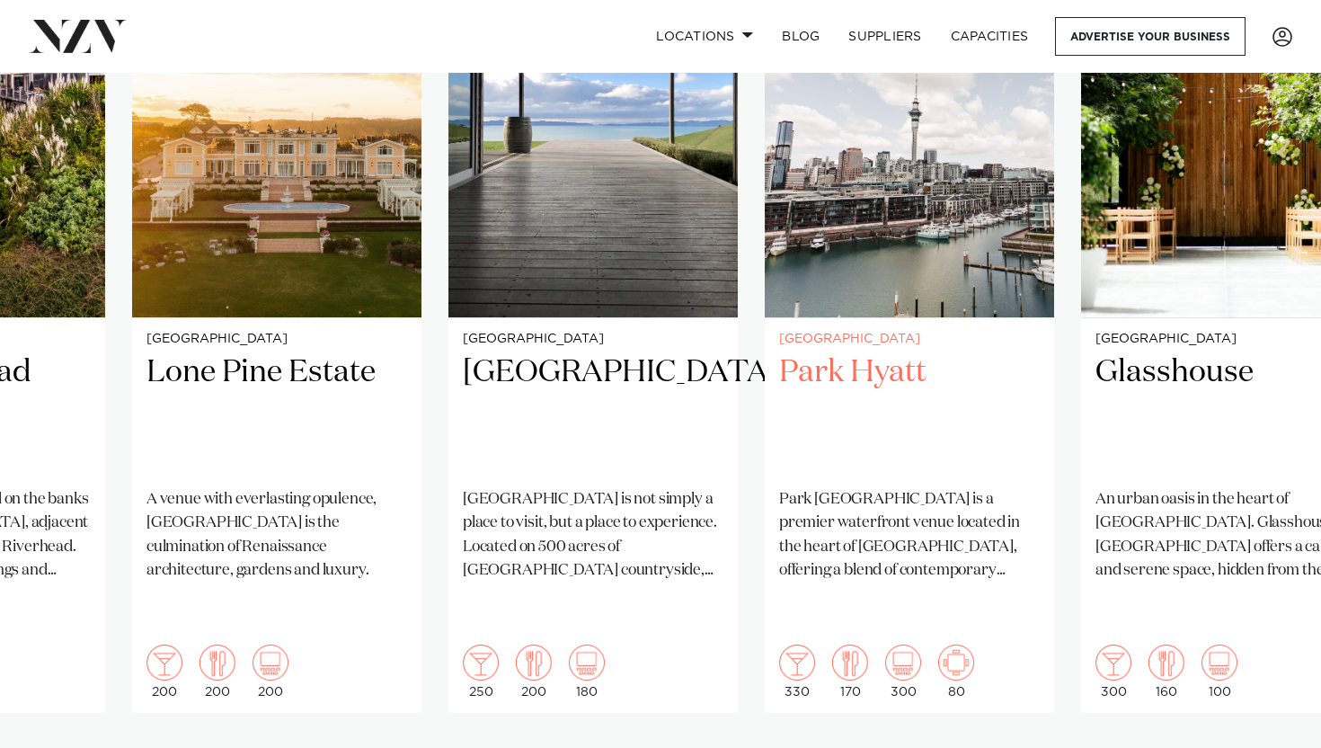
scroll to position [1412, 0]
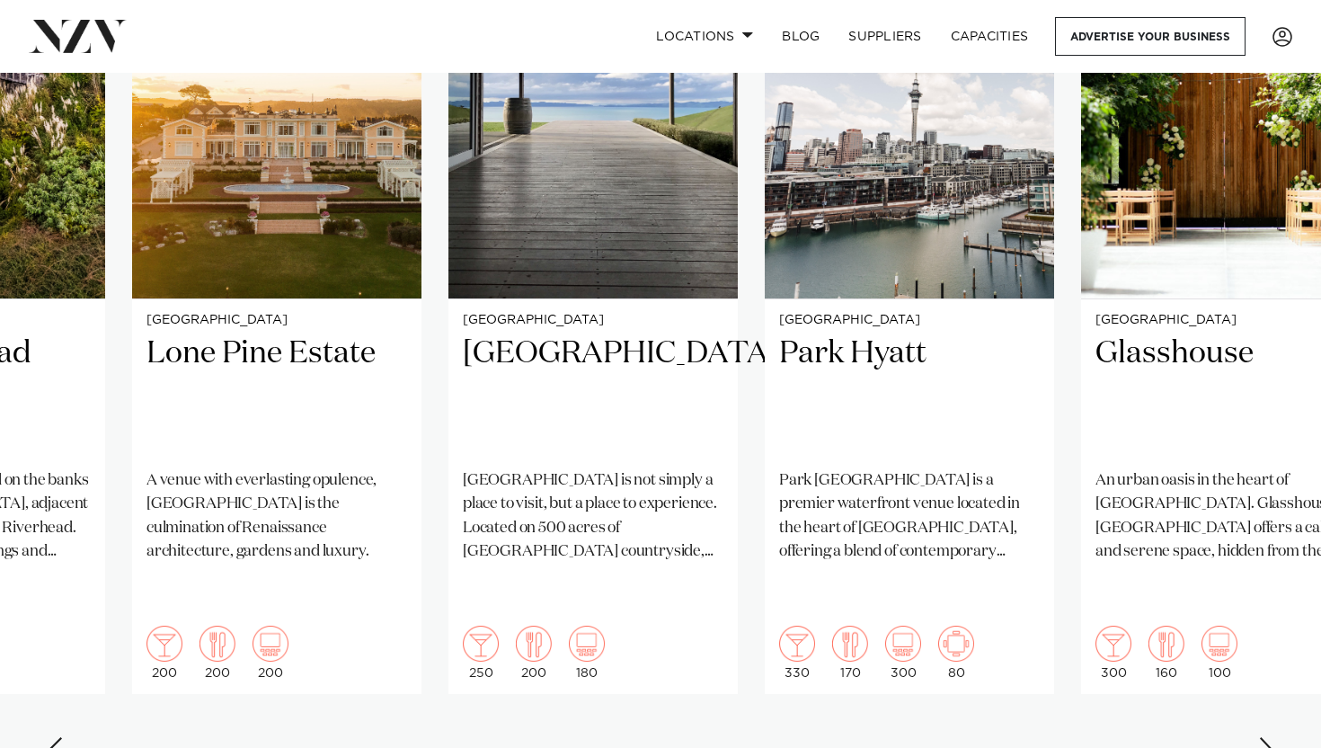
click at [1270, 737] on div "Next slide" at bounding box center [1268, 751] width 18 height 29
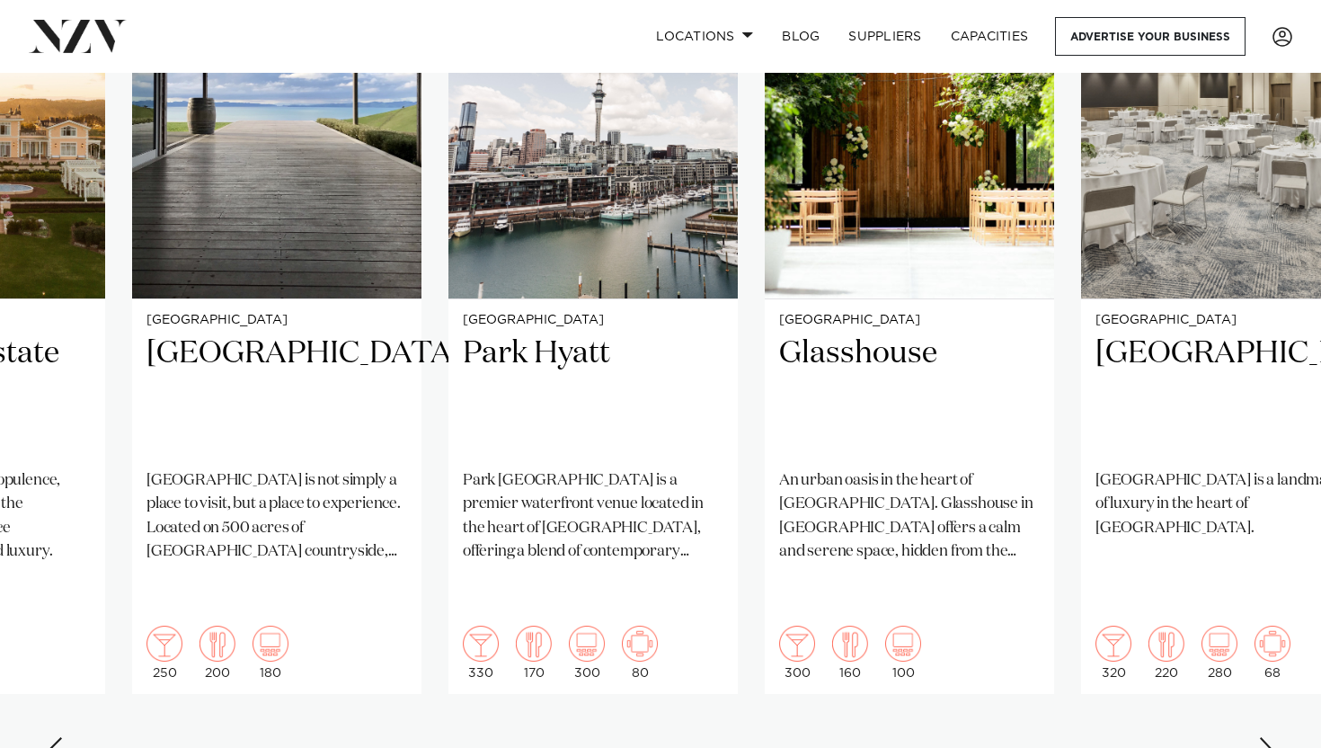
click at [1270, 737] on div "Next slide" at bounding box center [1268, 751] width 18 height 29
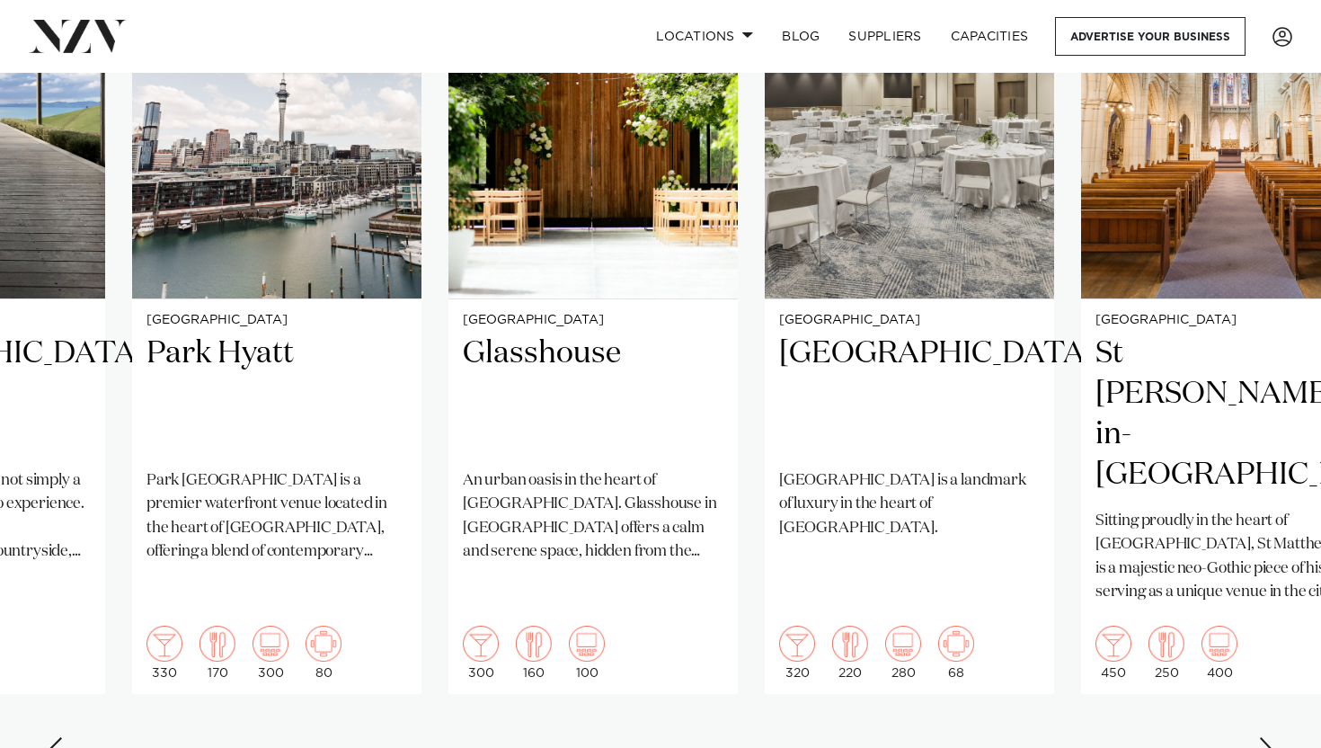
click at [1270, 737] on div "Next slide" at bounding box center [1268, 751] width 18 height 29
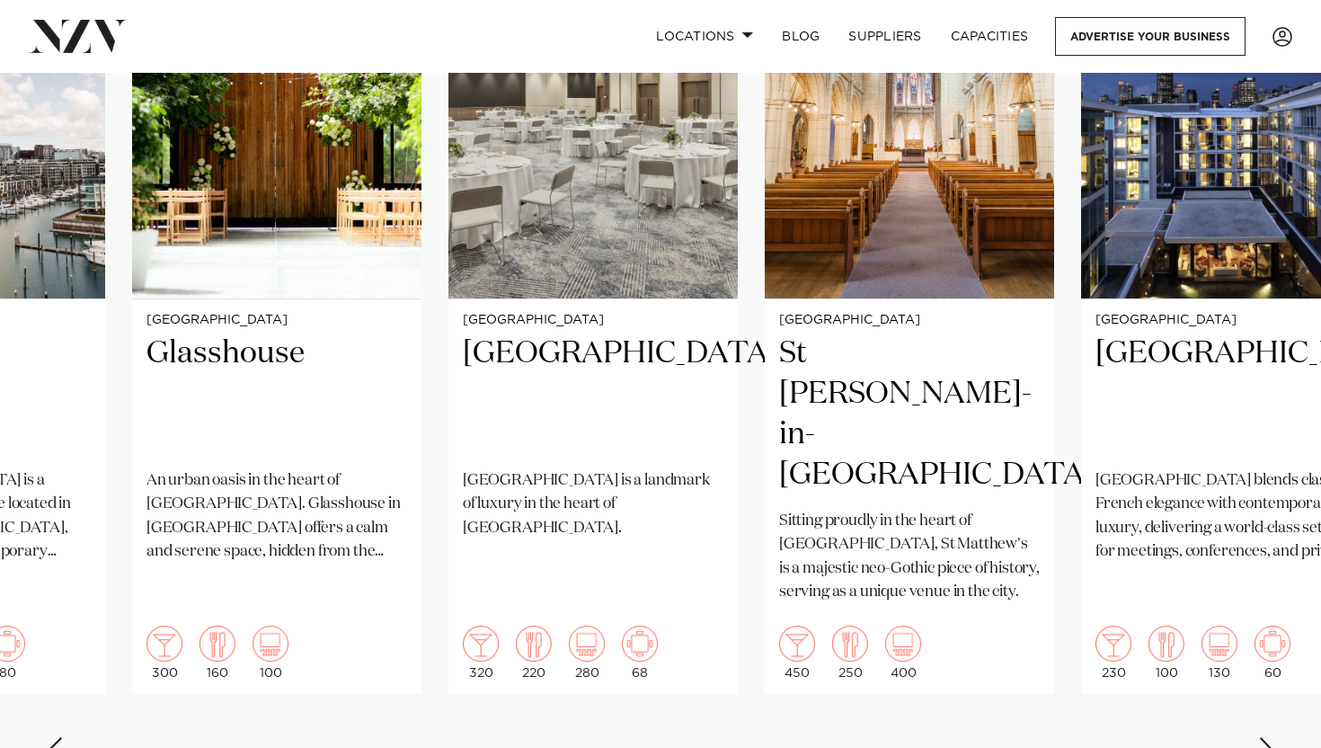
click at [1270, 737] on div "Next slide" at bounding box center [1268, 751] width 18 height 29
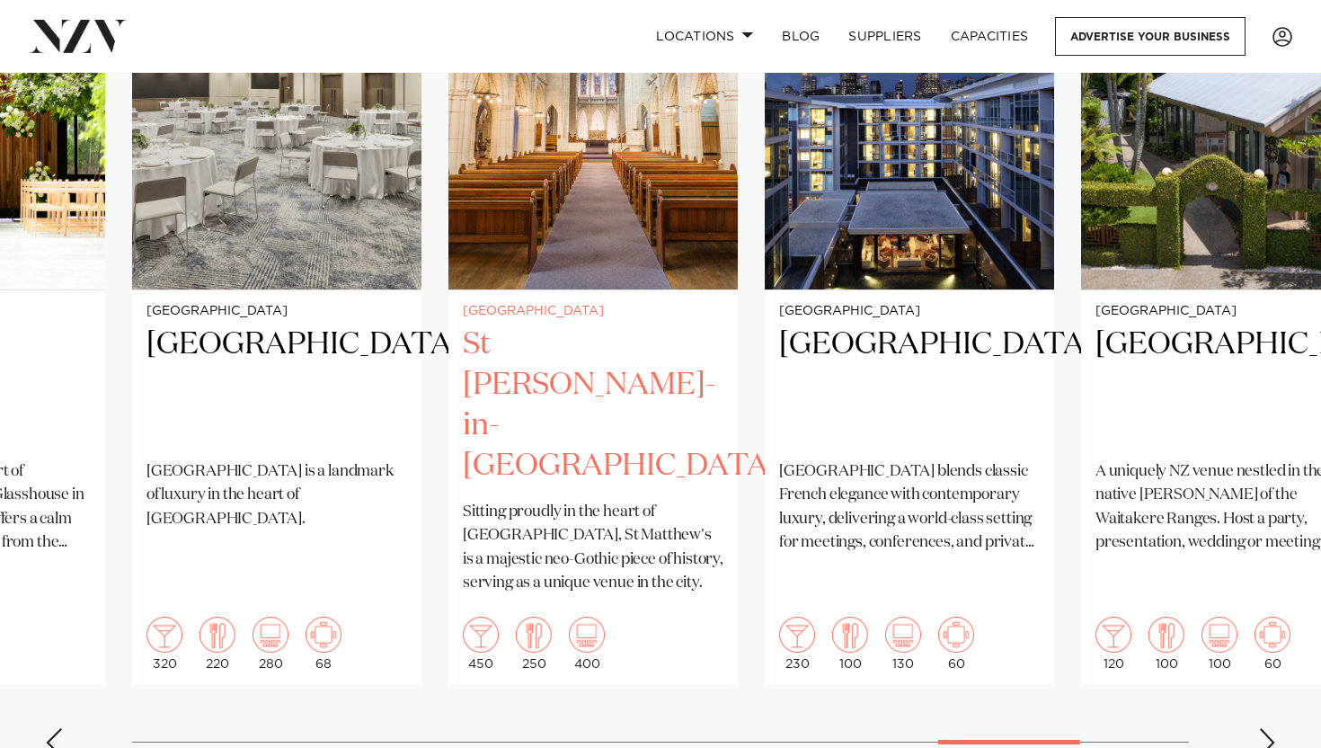
scroll to position [1424, 0]
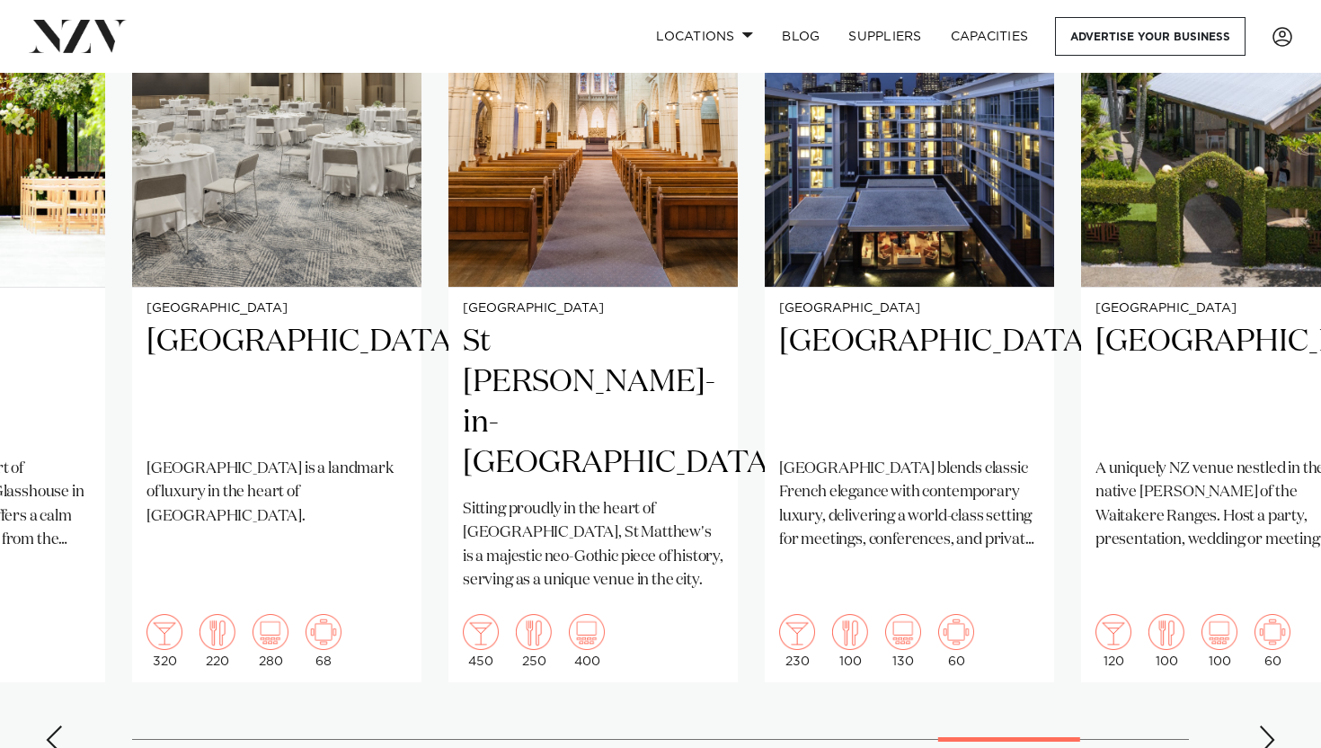
click at [1270, 725] on div "Next slide" at bounding box center [1268, 739] width 18 height 29
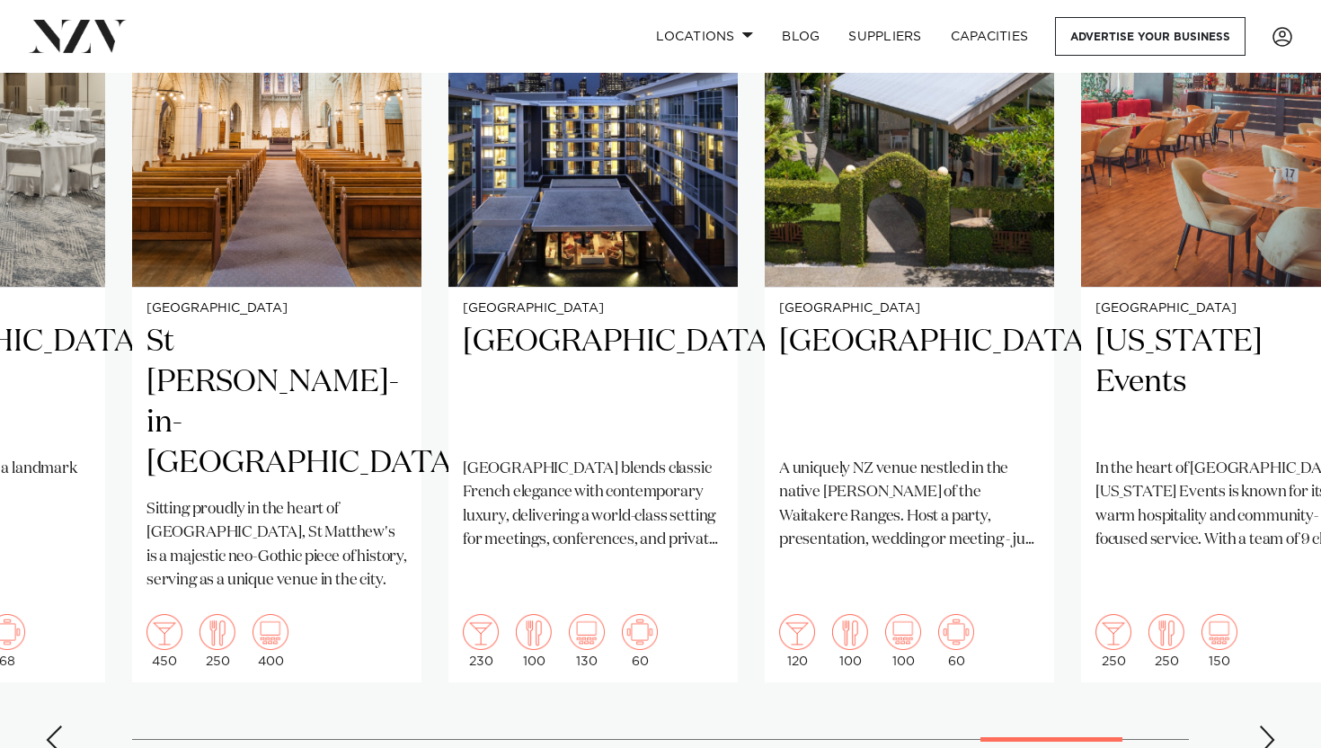
click at [1270, 725] on div "Next slide" at bounding box center [1268, 739] width 18 height 29
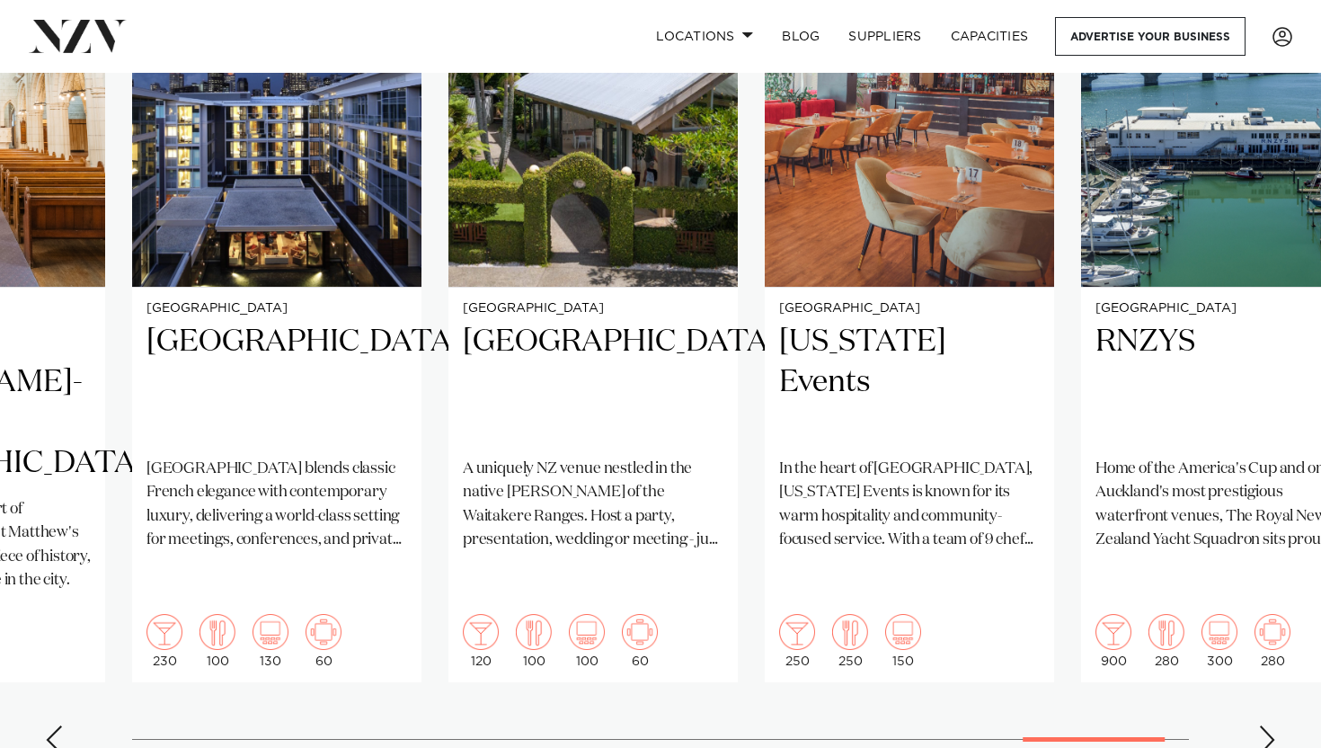
click at [1270, 725] on div "Next slide" at bounding box center [1268, 739] width 18 height 29
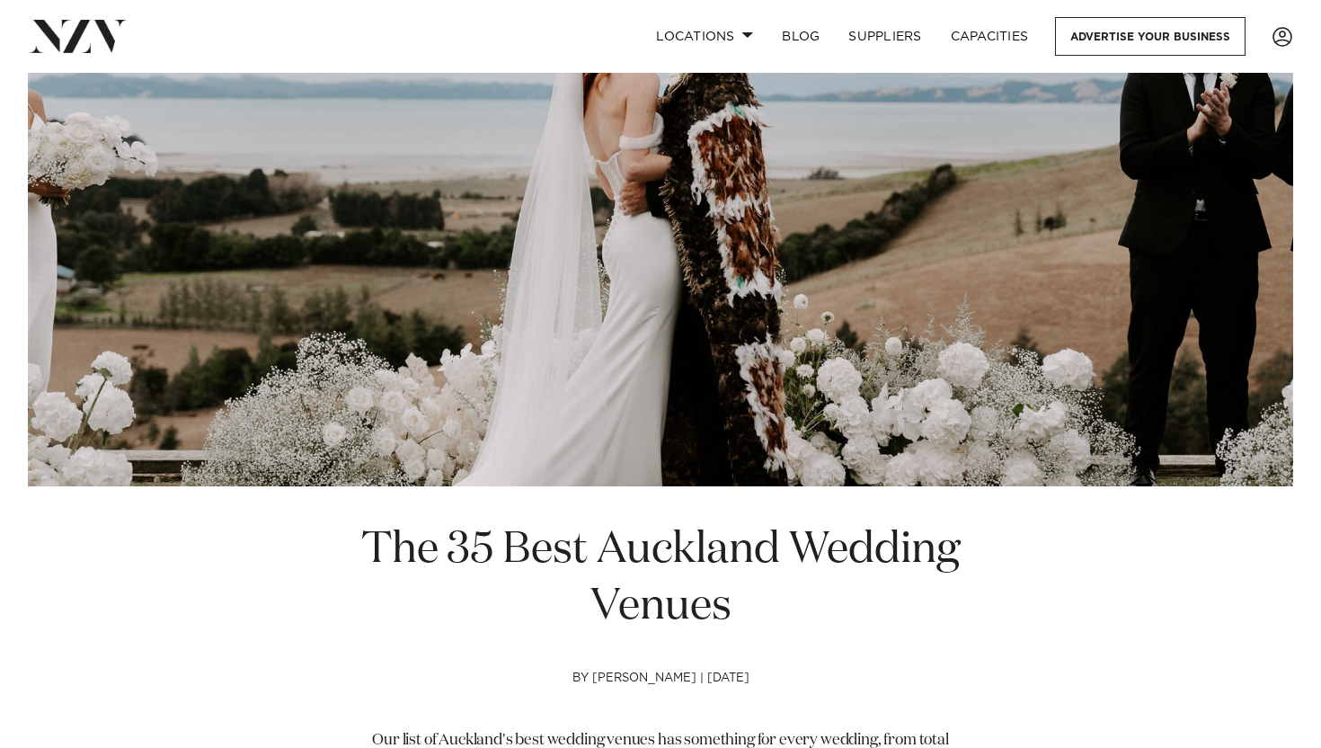
scroll to position [0, 0]
